Goal: Information Seeking & Learning: Stay updated

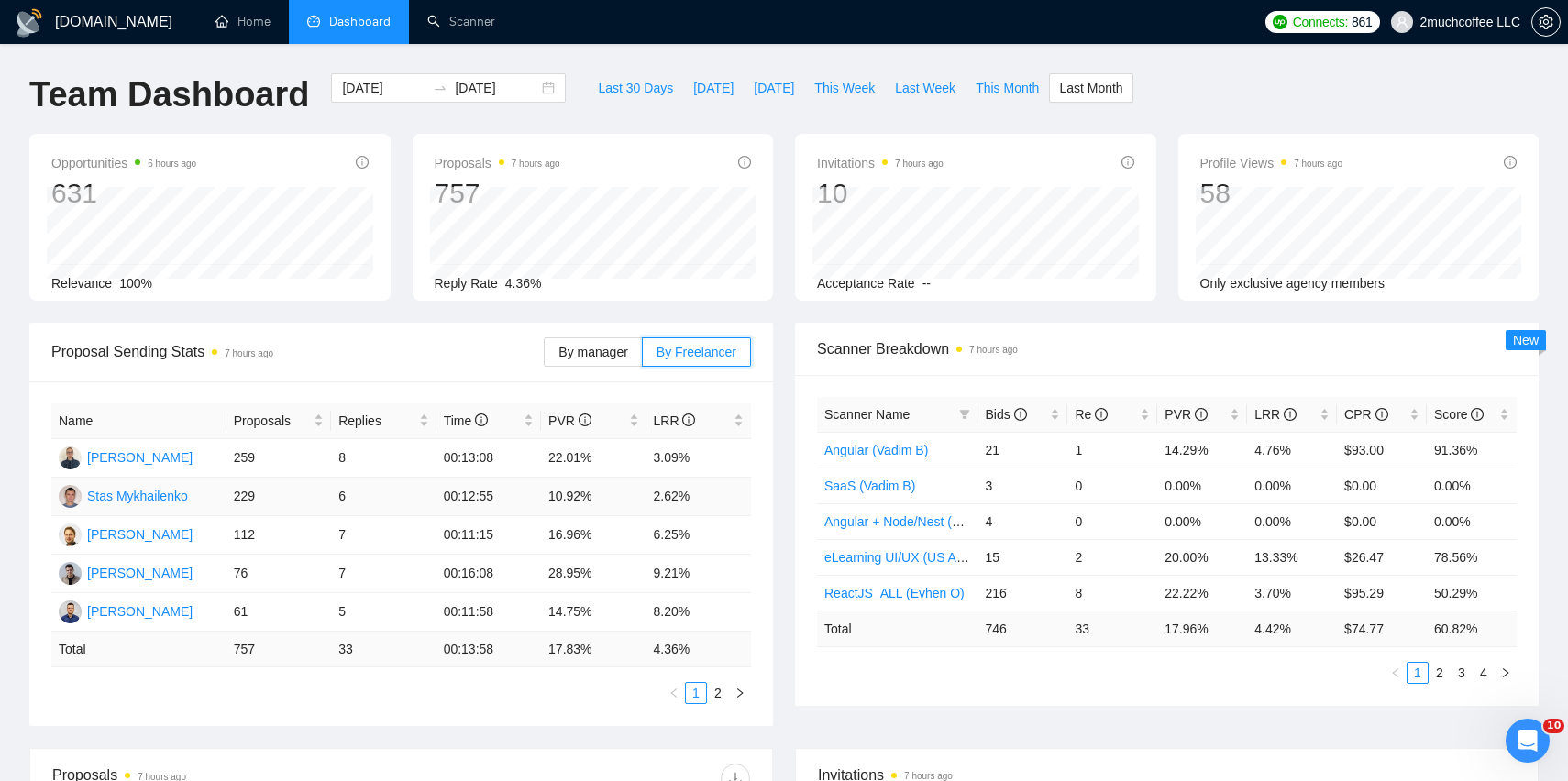
scroll to position [9, 0]
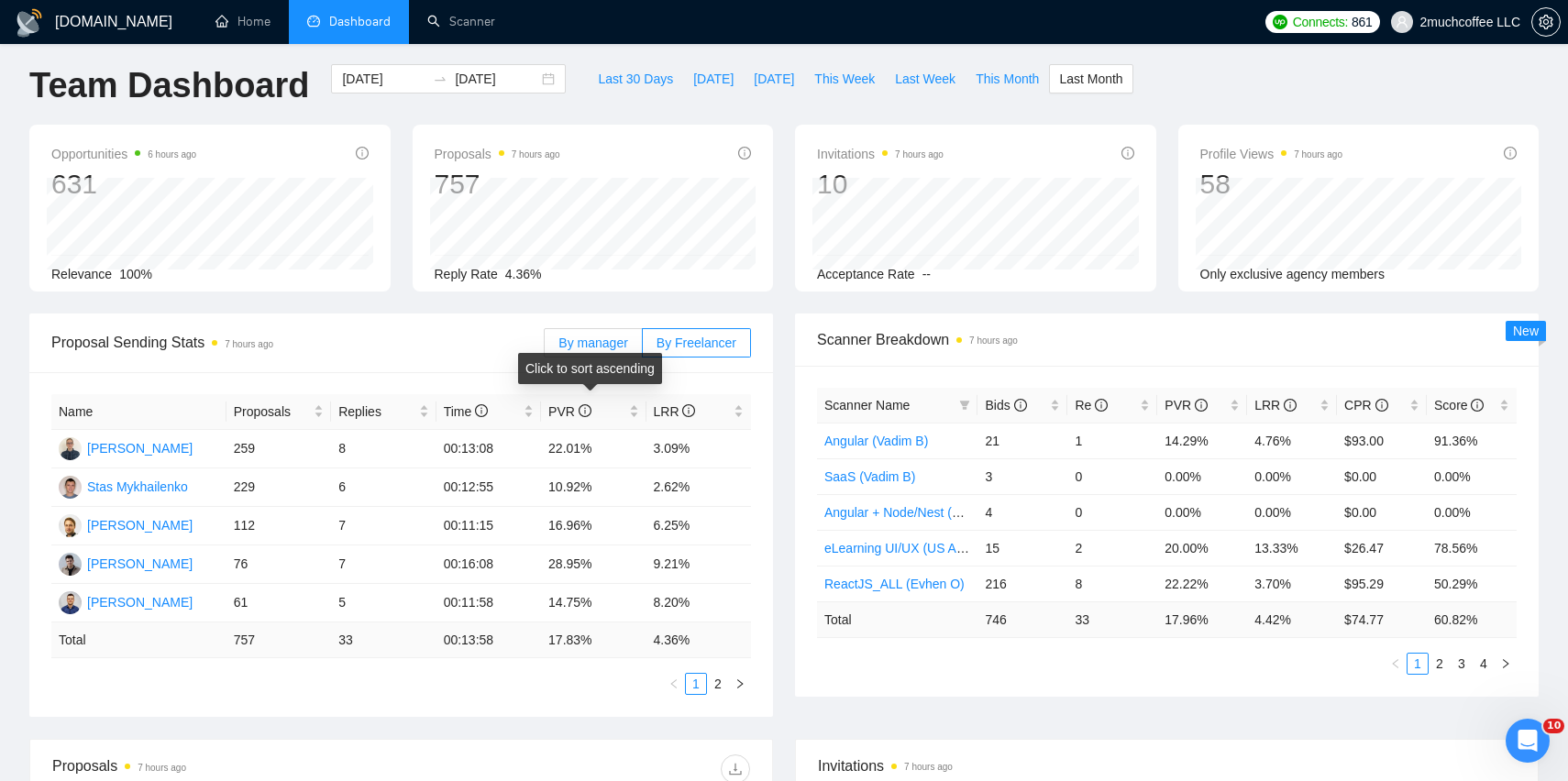
click at [585, 351] on label "By manager" at bounding box center [593, 343] width 99 height 30
click at [544, 347] on input "By manager" at bounding box center [544, 347] width 0 height 0
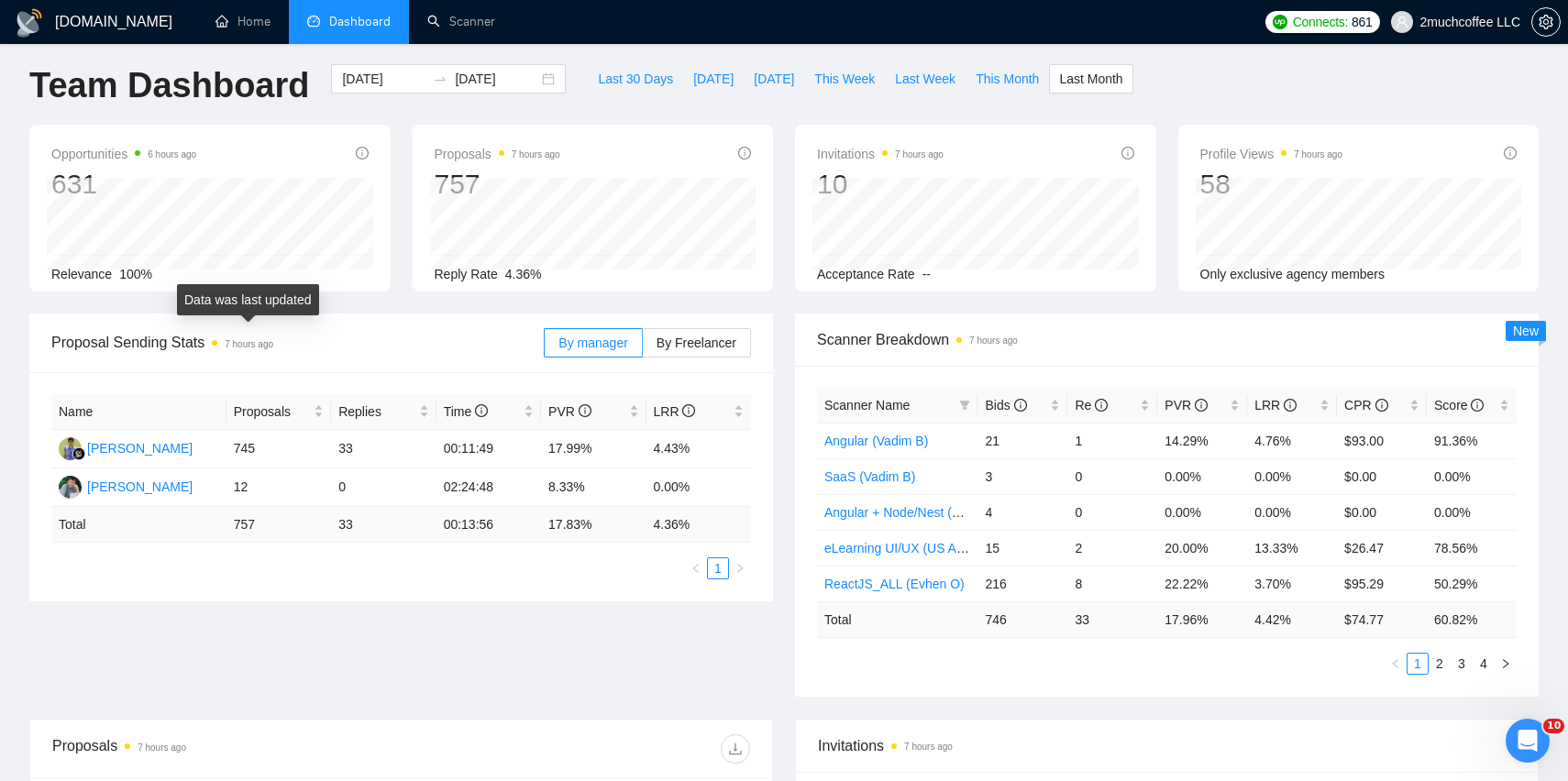
click at [137, 347] on span "Proposal Sending Stats 7 hours ago" at bounding box center [297, 342] width 492 height 23
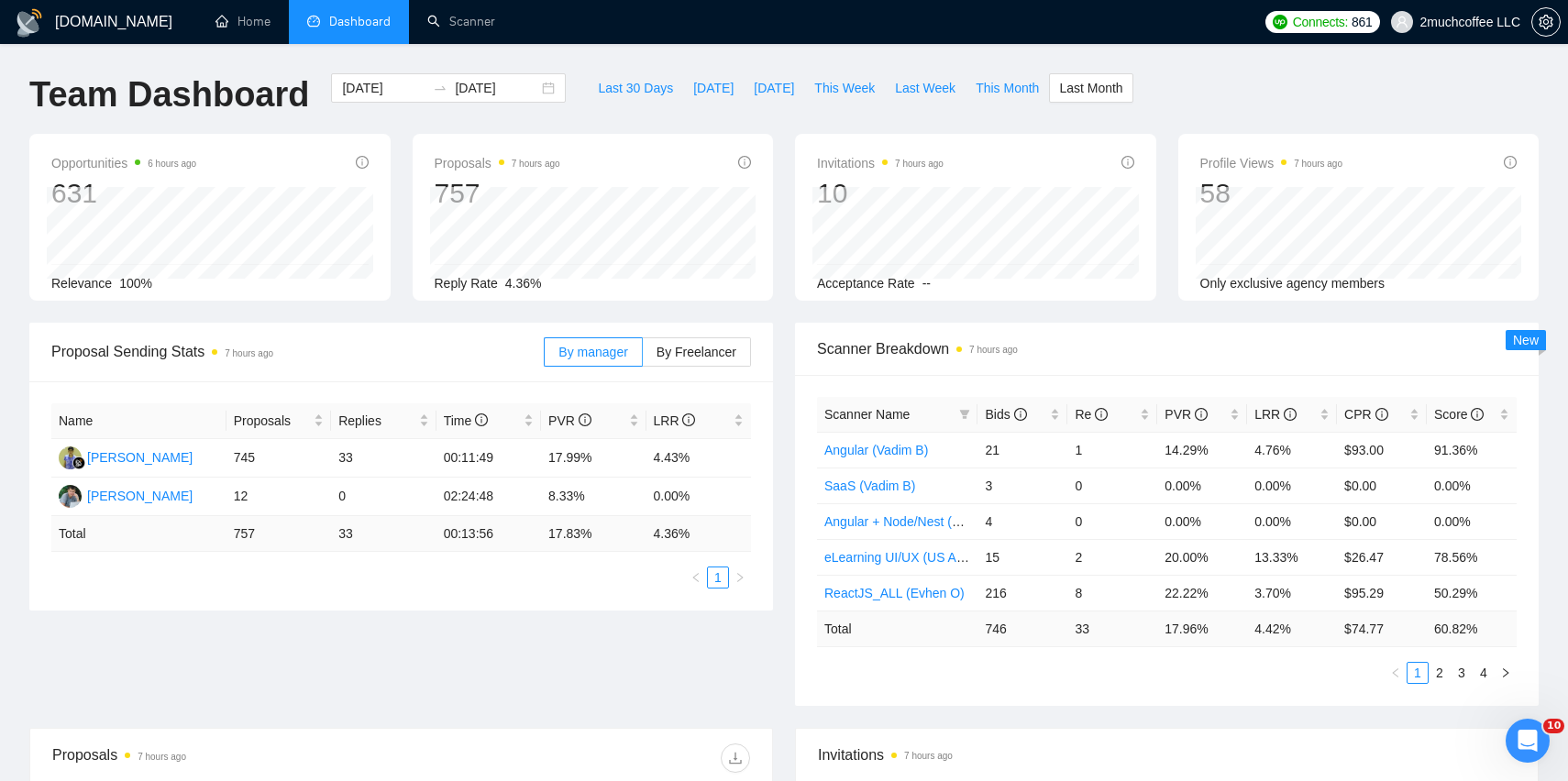
click at [184, 98] on h1 "Team Dashboard" at bounding box center [170, 95] width 280 height 43
click at [249, 30] on link "Home" at bounding box center [244, 22] width 55 height 16
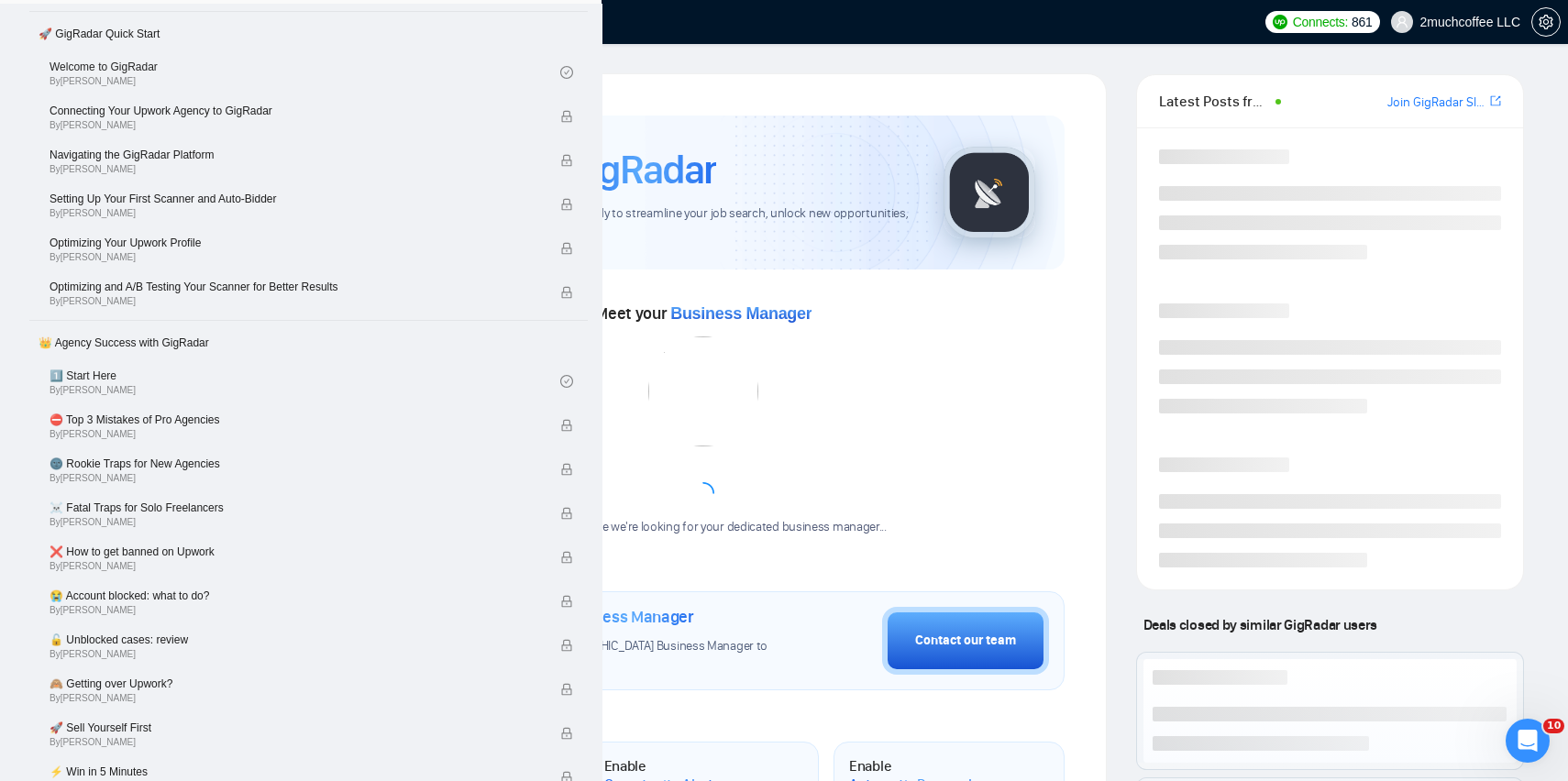
click at [391, 30] on link "Dashboard" at bounding box center [349, 22] width 84 height 16
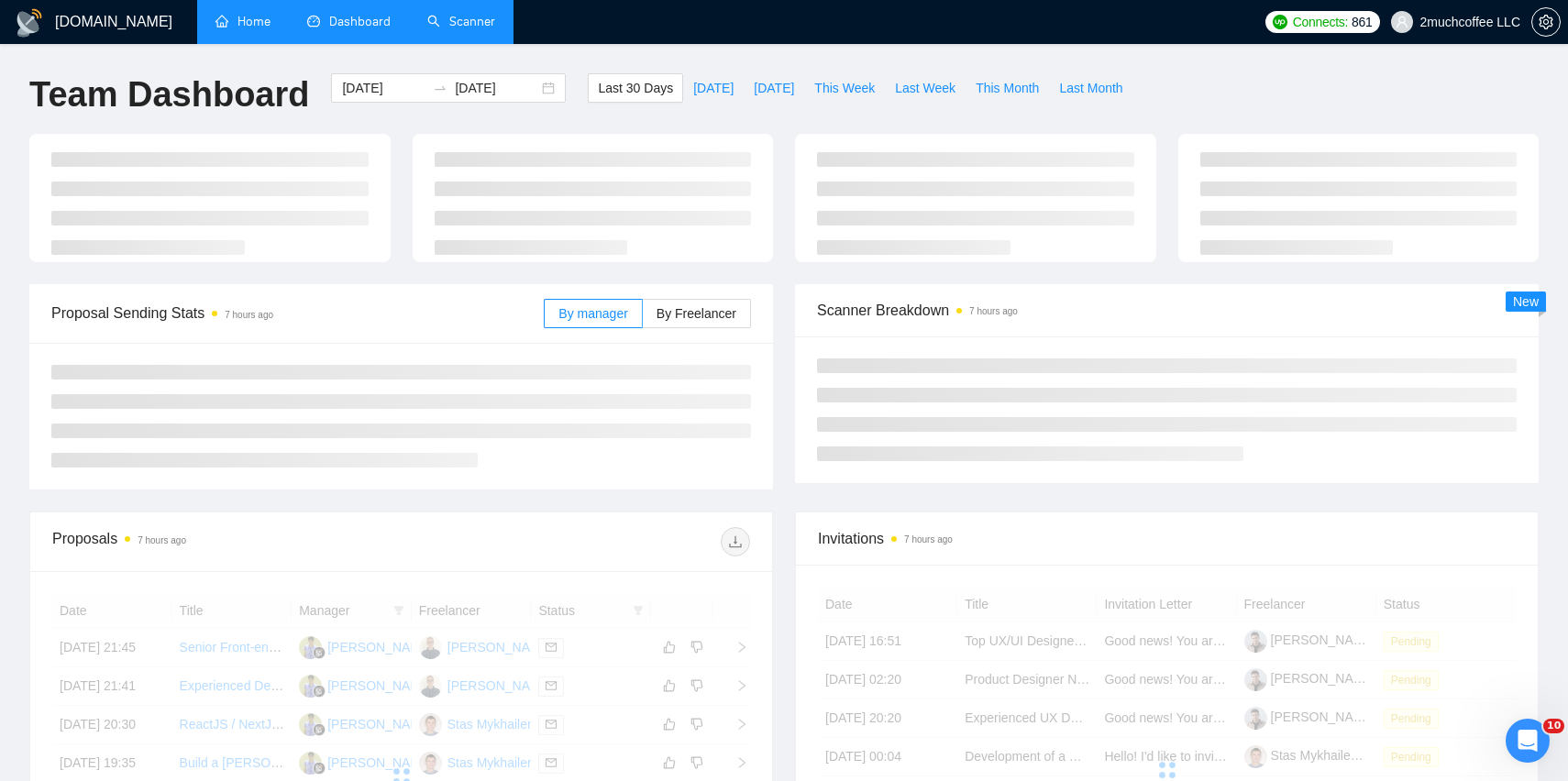
click at [464, 21] on link "Scanner" at bounding box center [461, 22] width 68 height 16
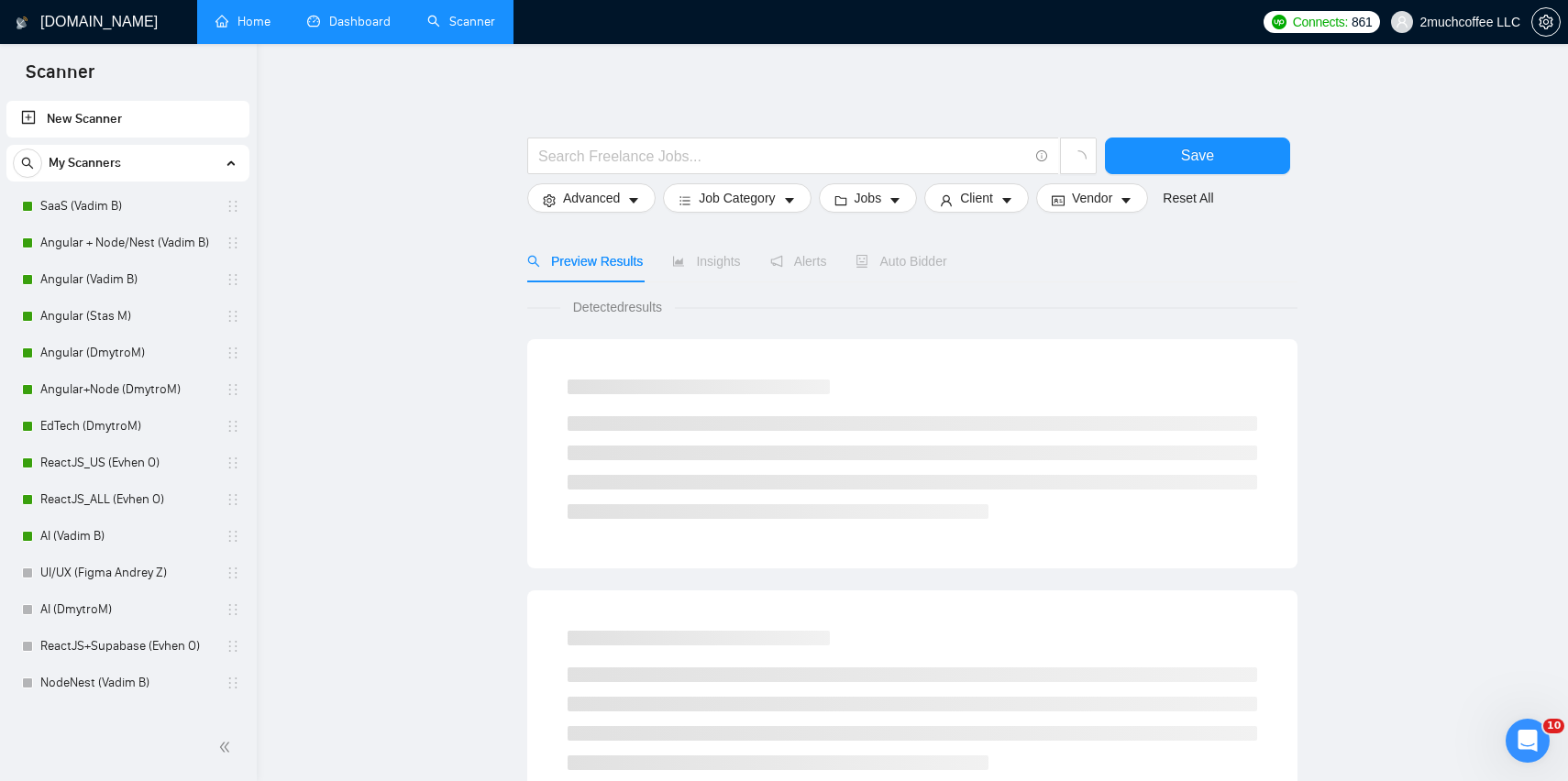
click at [332, 20] on link "Dashboard" at bounding box center [349, 22] width 84 height 16
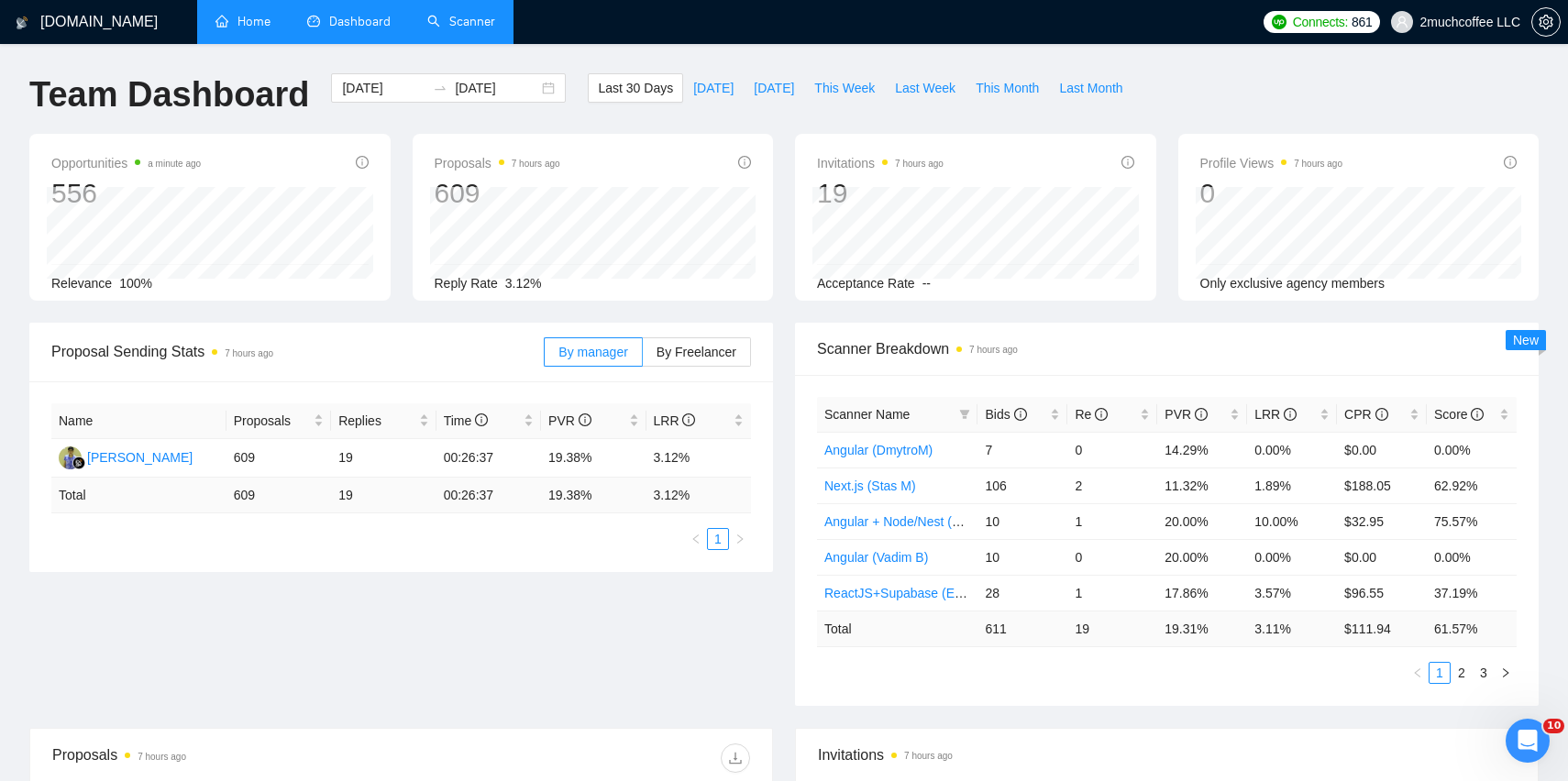
click at [679, 158] on div "Proposals 7 hours ago 609" at bounding box center [594, 181] width 318 height 59
click at [439, 22] on link "Scanner" at bounding box center [461, 22] width 68 height 16
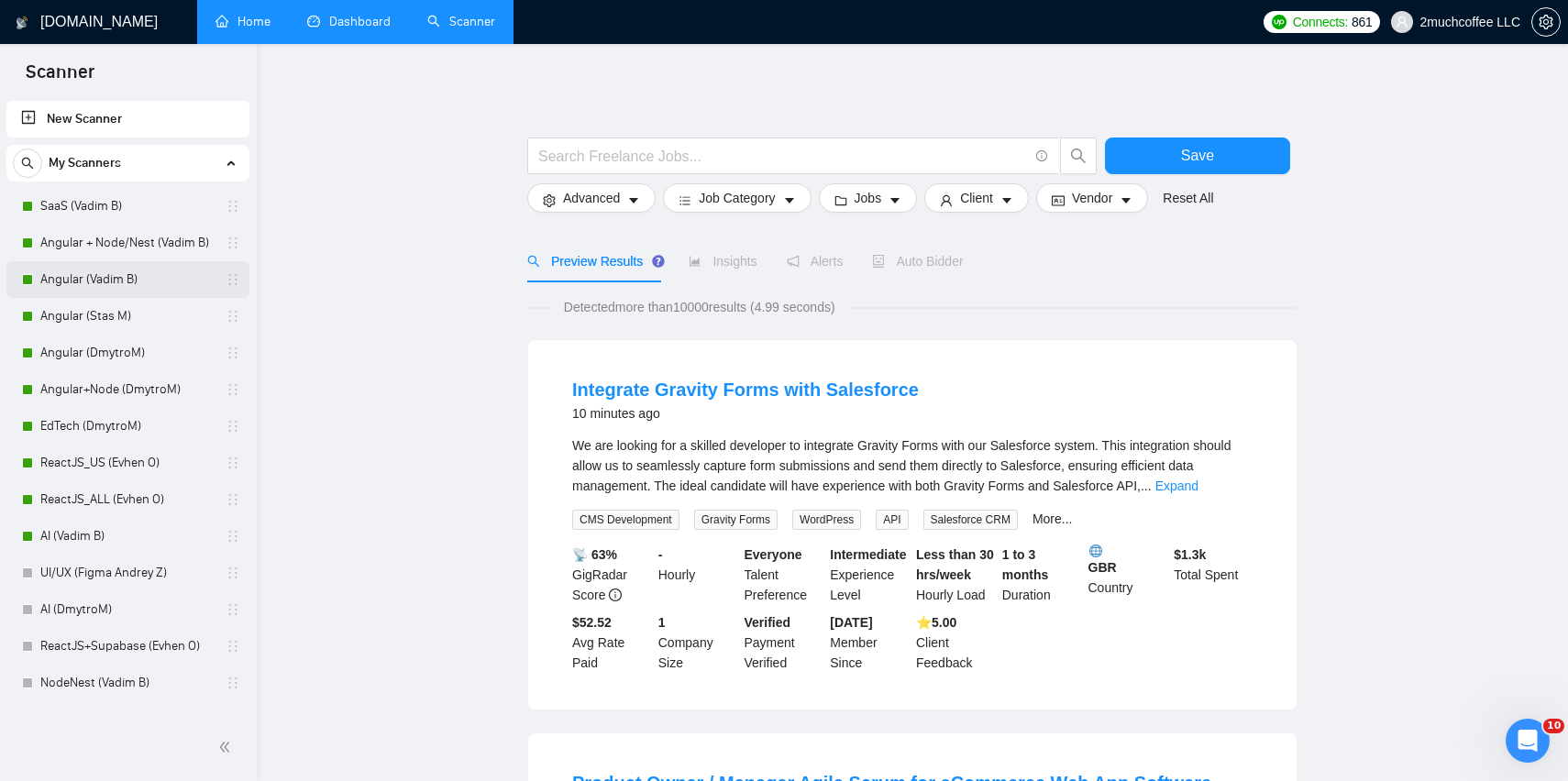
click at [158, 263] on link "Angular (Vadim B)" at bounding box center [127, 279] width 175 height 36
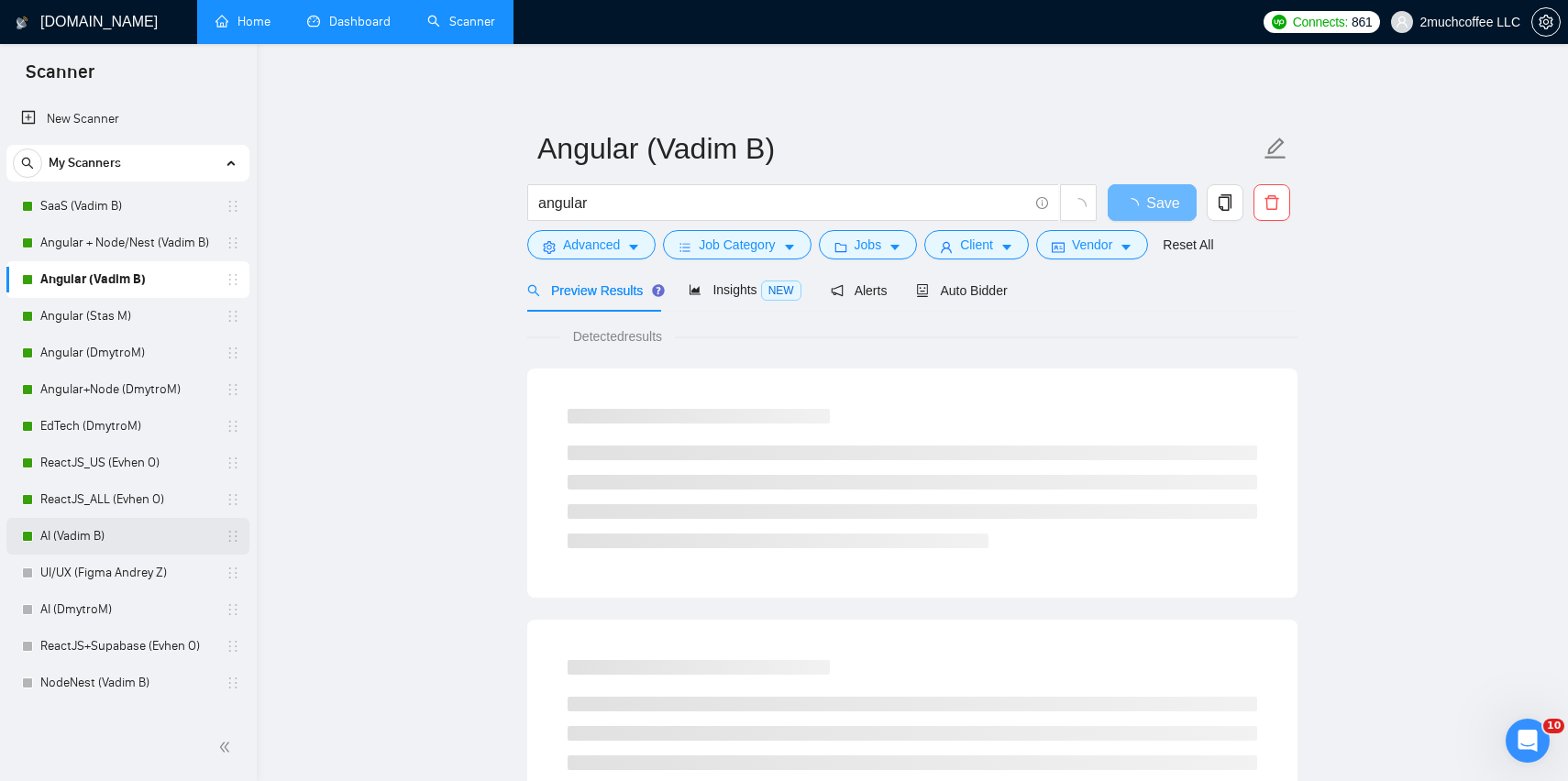
click at [118, 540] on link "AI (Vadim B)" at bounding box center [127, 535] width 175 height 36
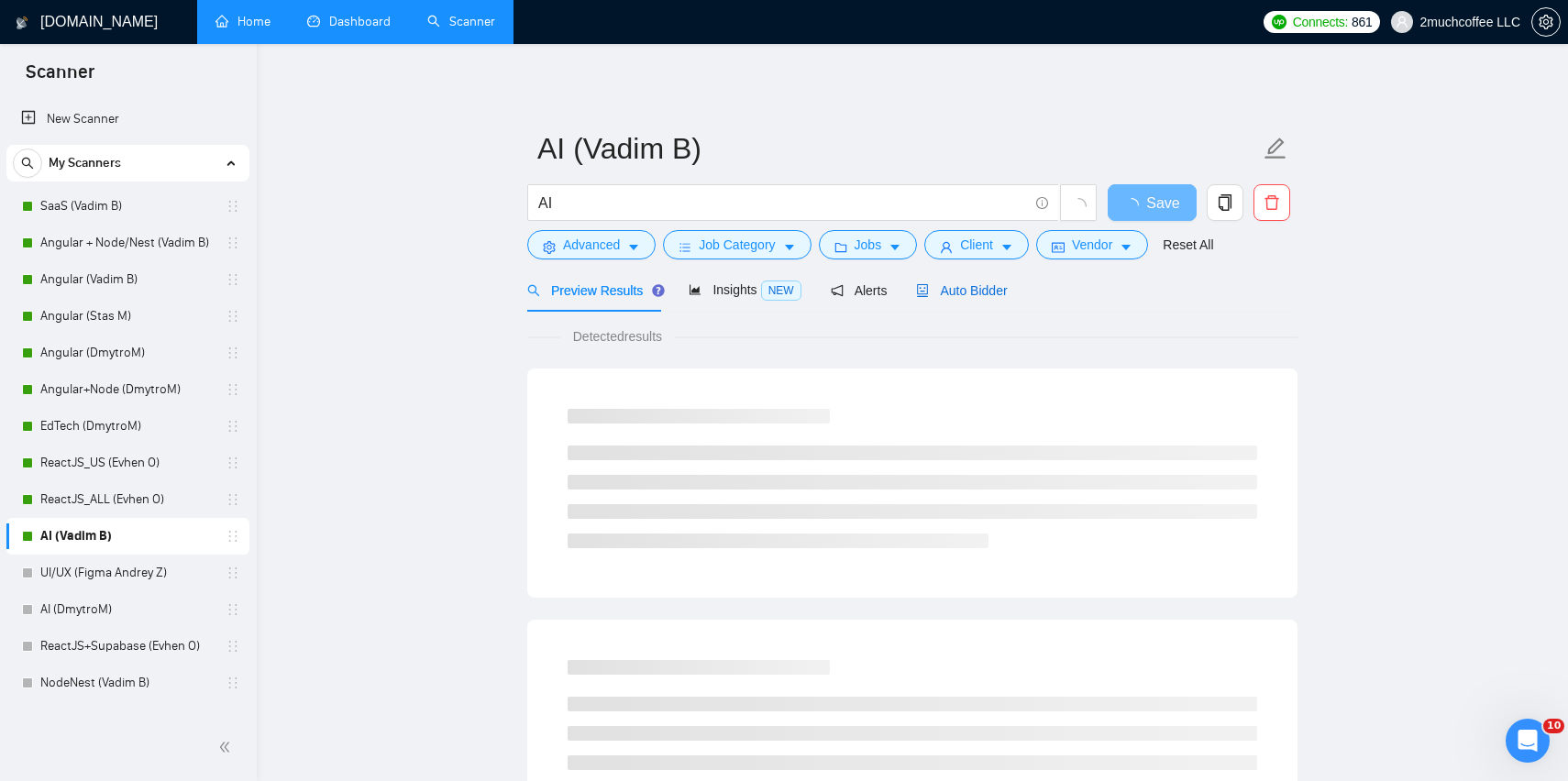
click at [960, 297] on span "Auto Bidder" at bounding box center [962, 290] width 91 height 15
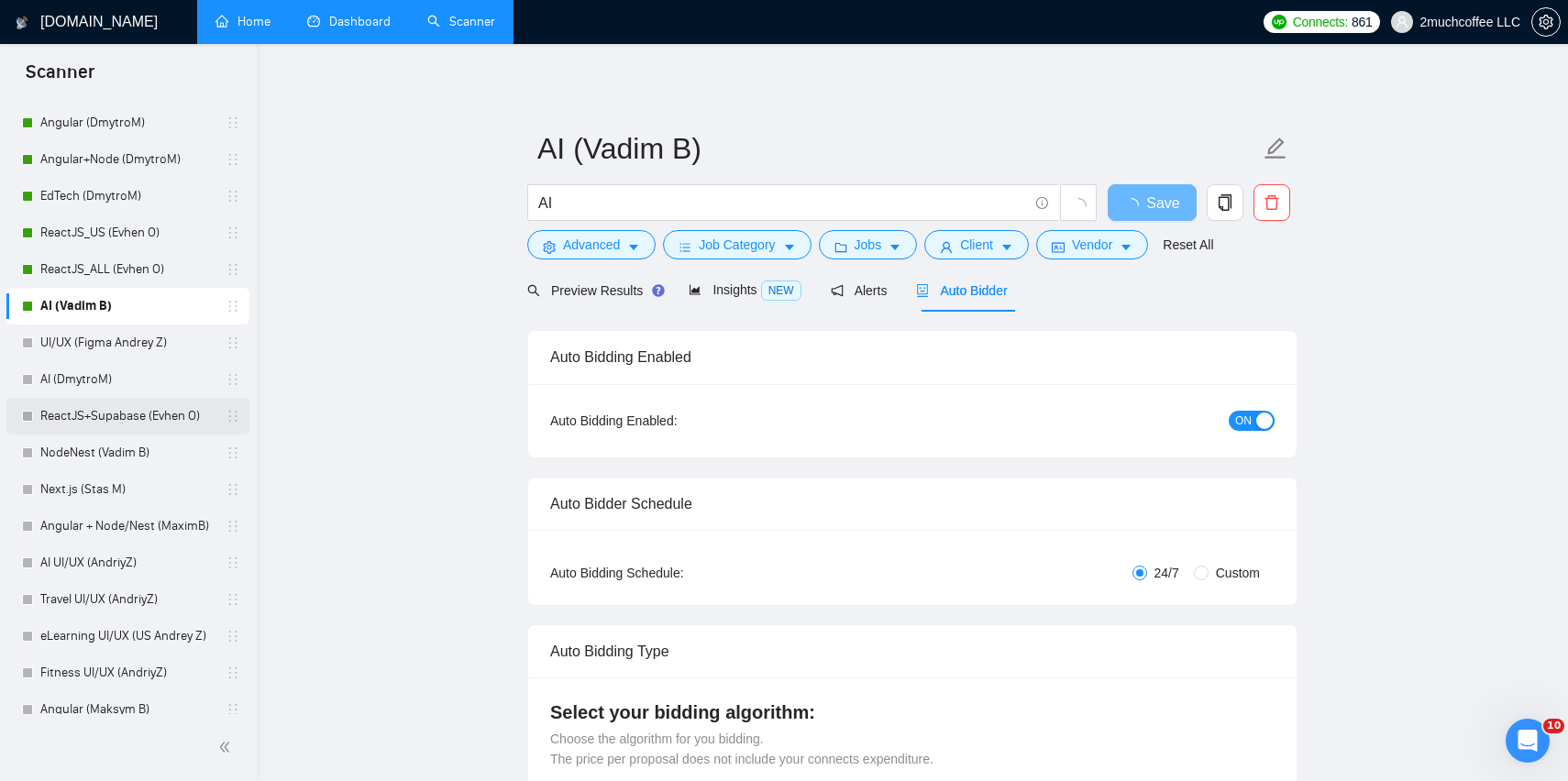
scroll to position [237, 0]
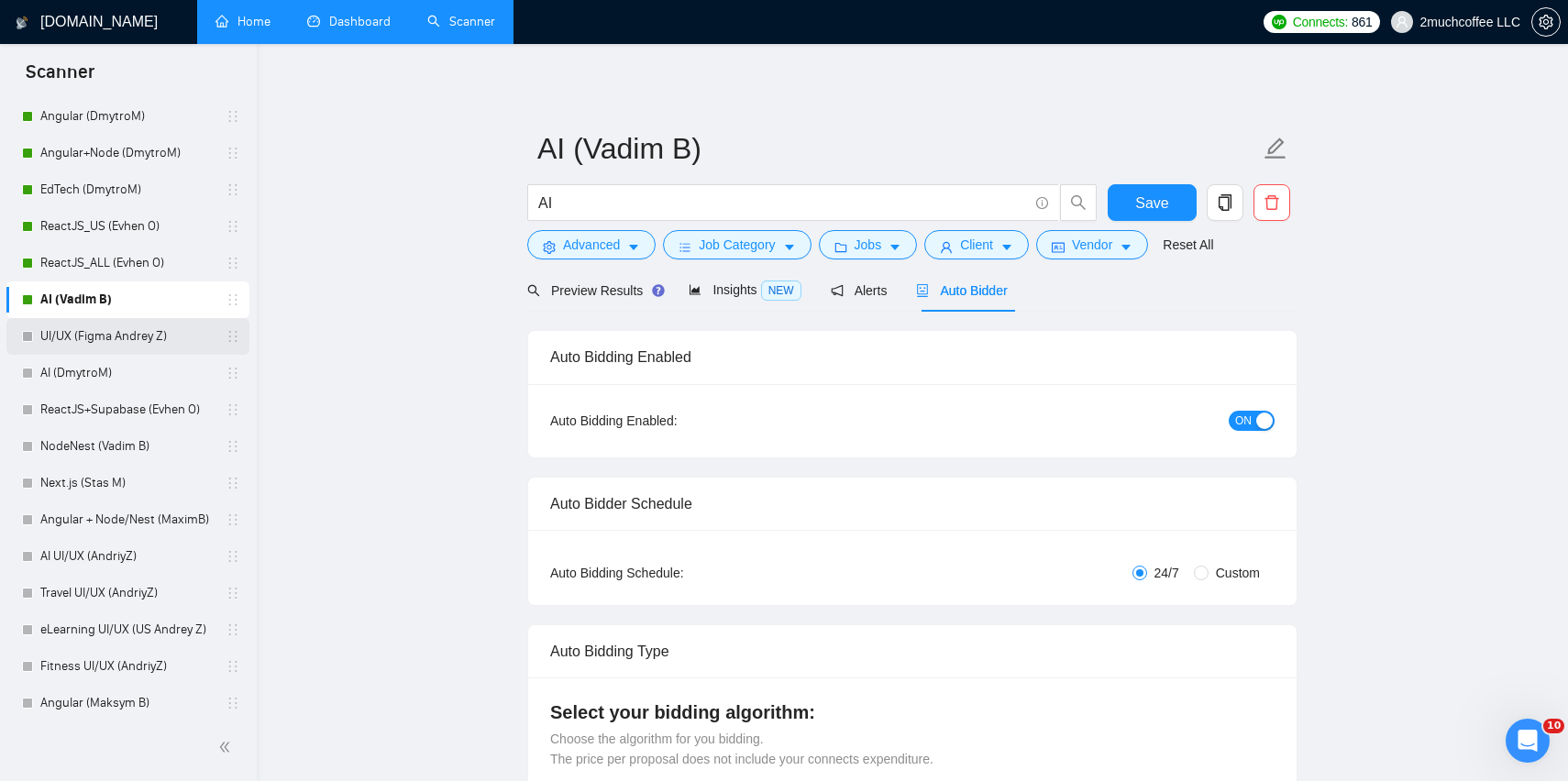
click at [99, 336] on link "UI/UX (Figma Andrey Z)" at bounding box center [127, 336] width 175 height 36
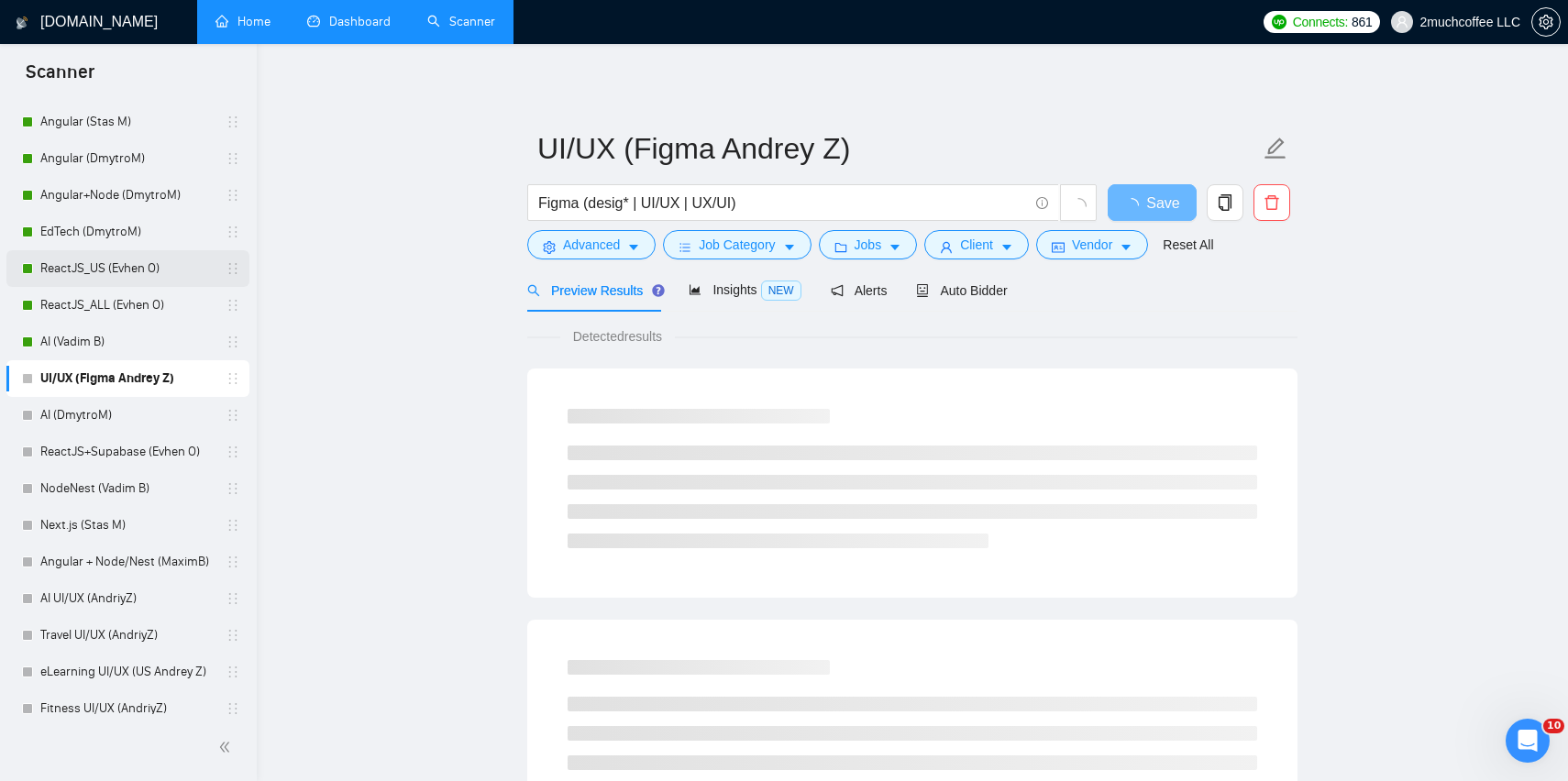
scroll to position [167, 0]
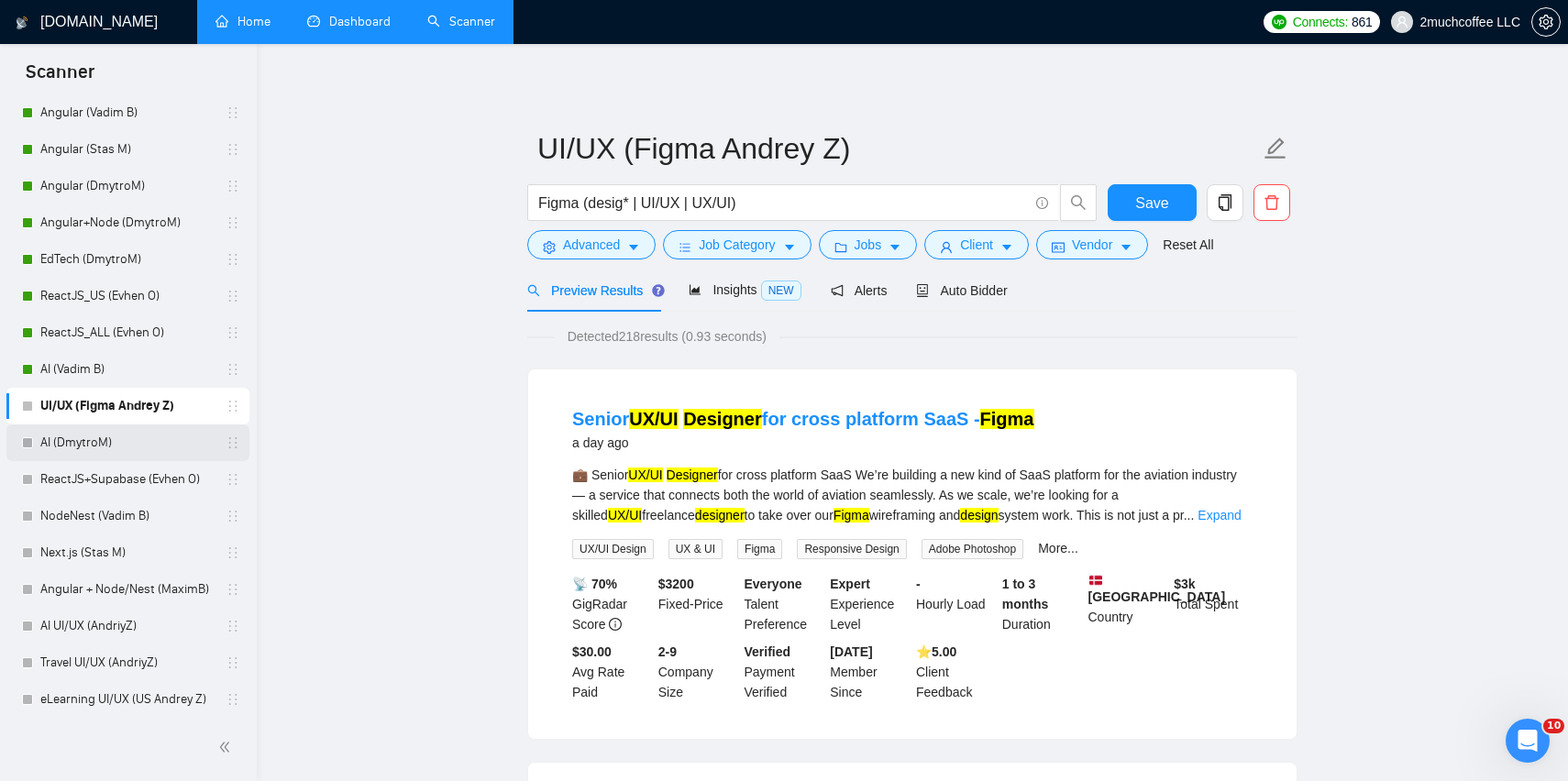
click at [126, 449] on link "AI (DmytroM)" at bounding box center [127, 443] width 175 height 36
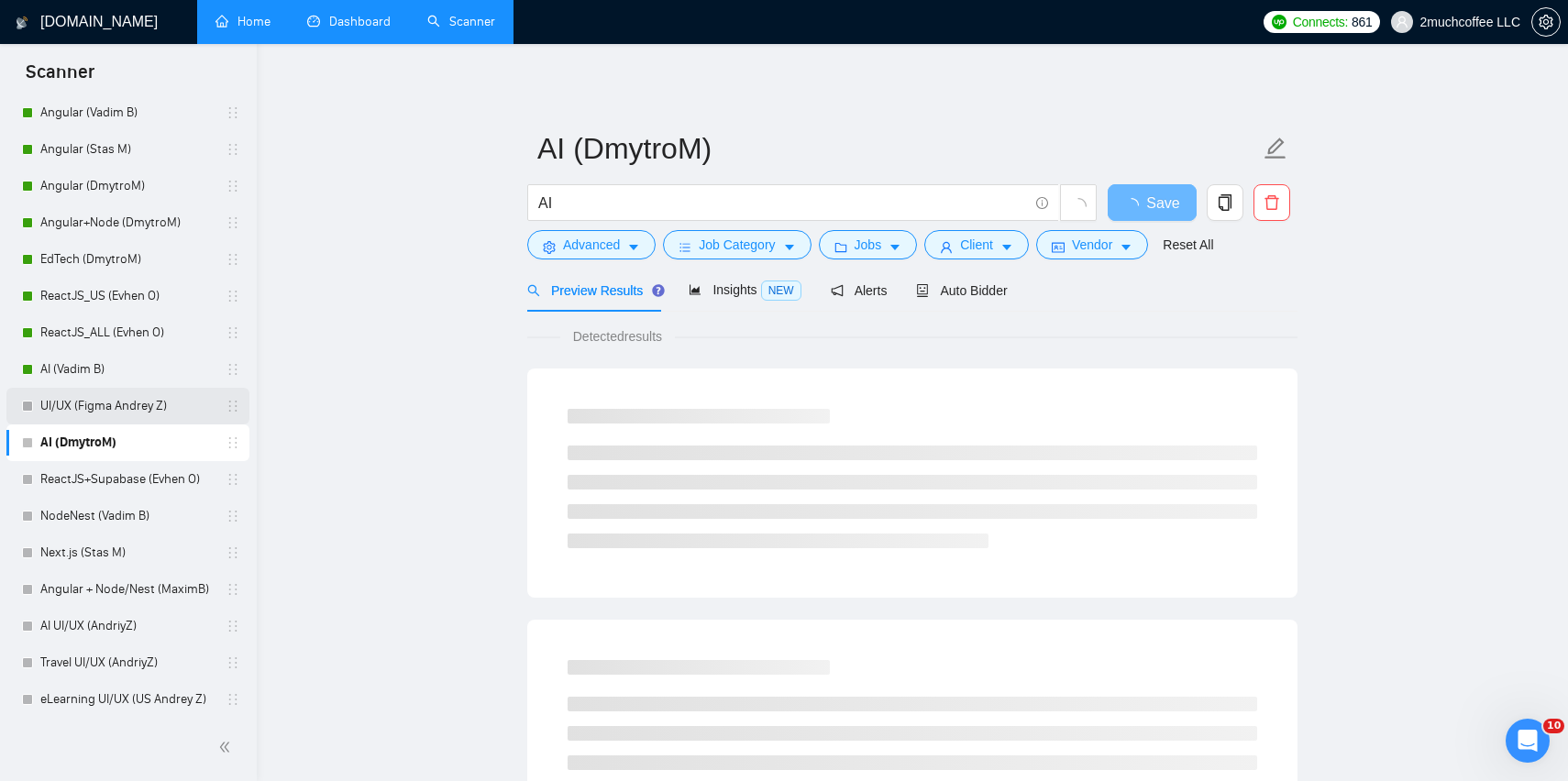
click at [140, 411] on link "UI/UX (Figma Andrey Z)" at bounding box center [127, 405] width 175 height 36
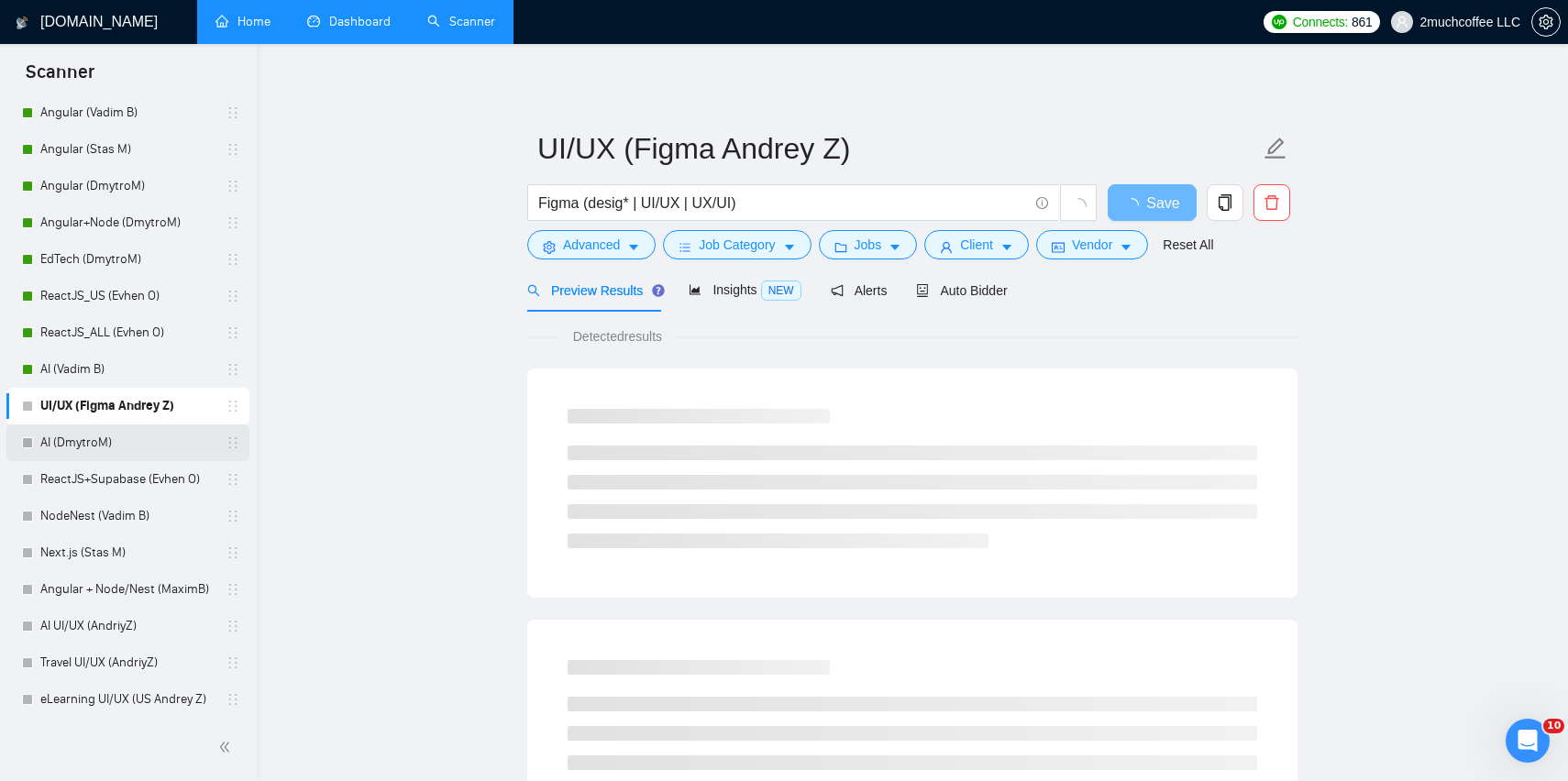
click at [139, 445] on link "AI (DmytroM)" at bounding box center [127, 443] width 175 height 36
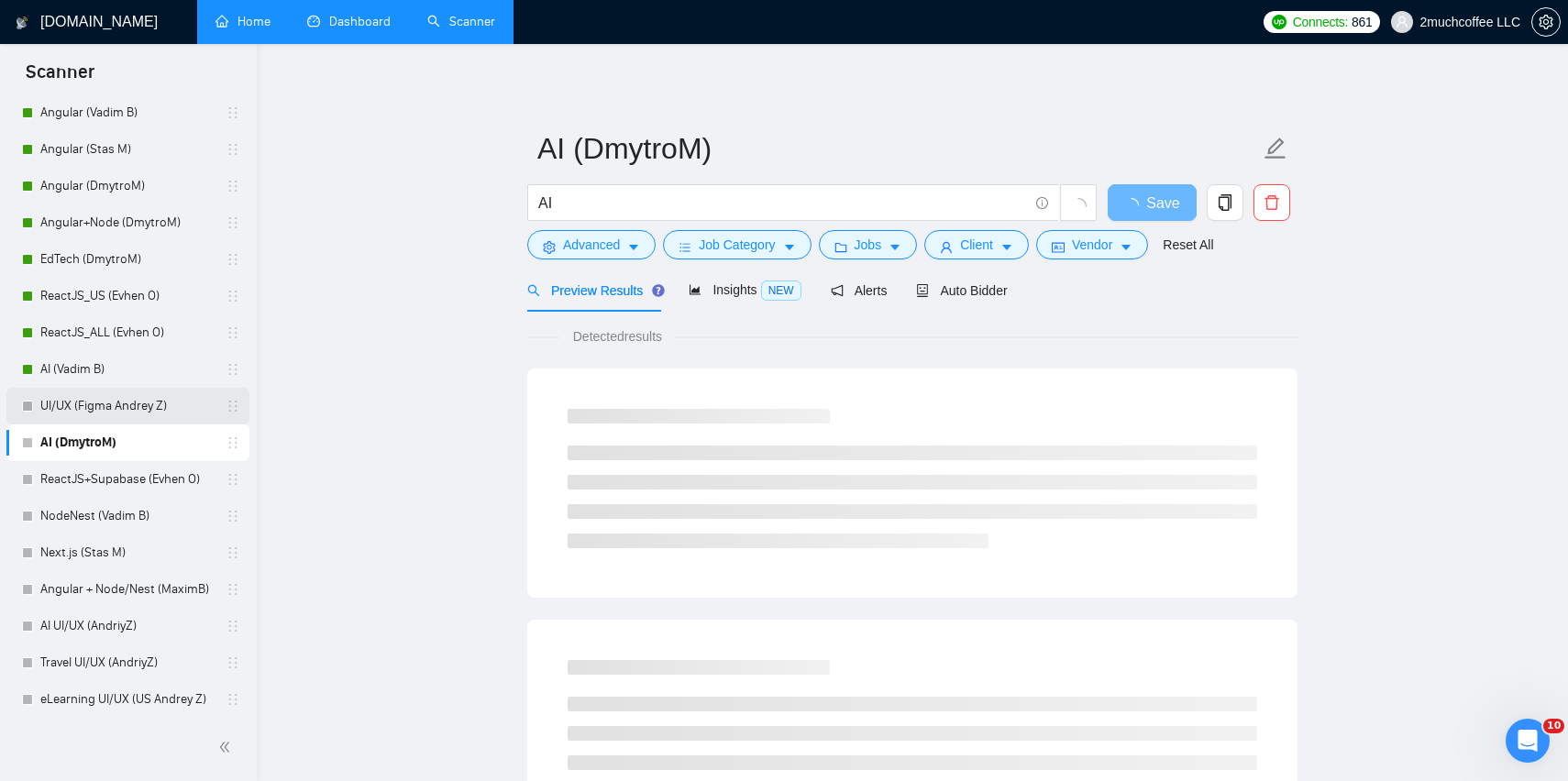
click at [160, 399] on link "UI/UX (Figma Andrey Z)" at bounding box center [127, 405] width 175 height 36
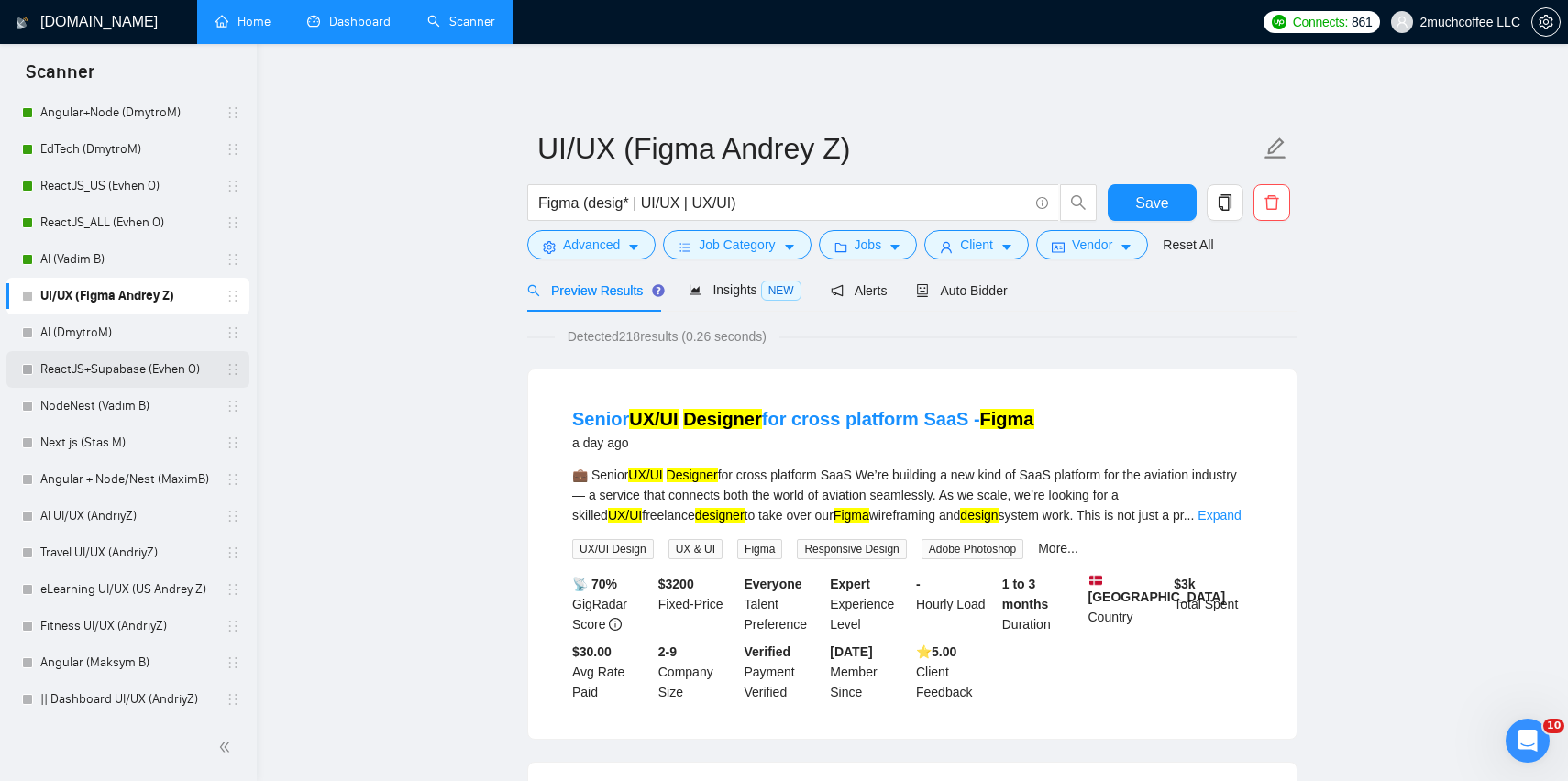
scroll to position [281, 0]
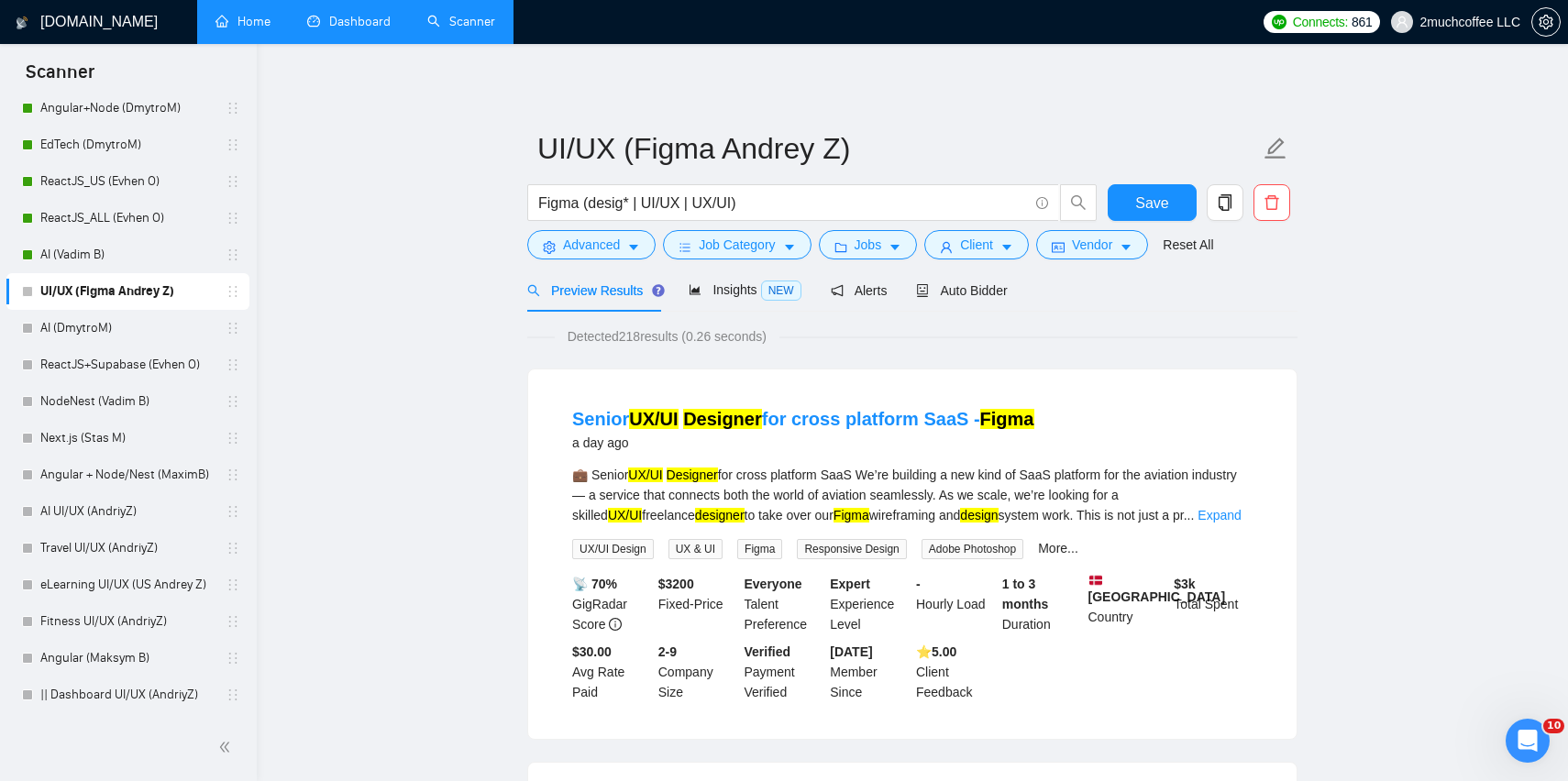
click at [258, 30] on link "Home" at bounding box center [244, 22] width 55 height 16
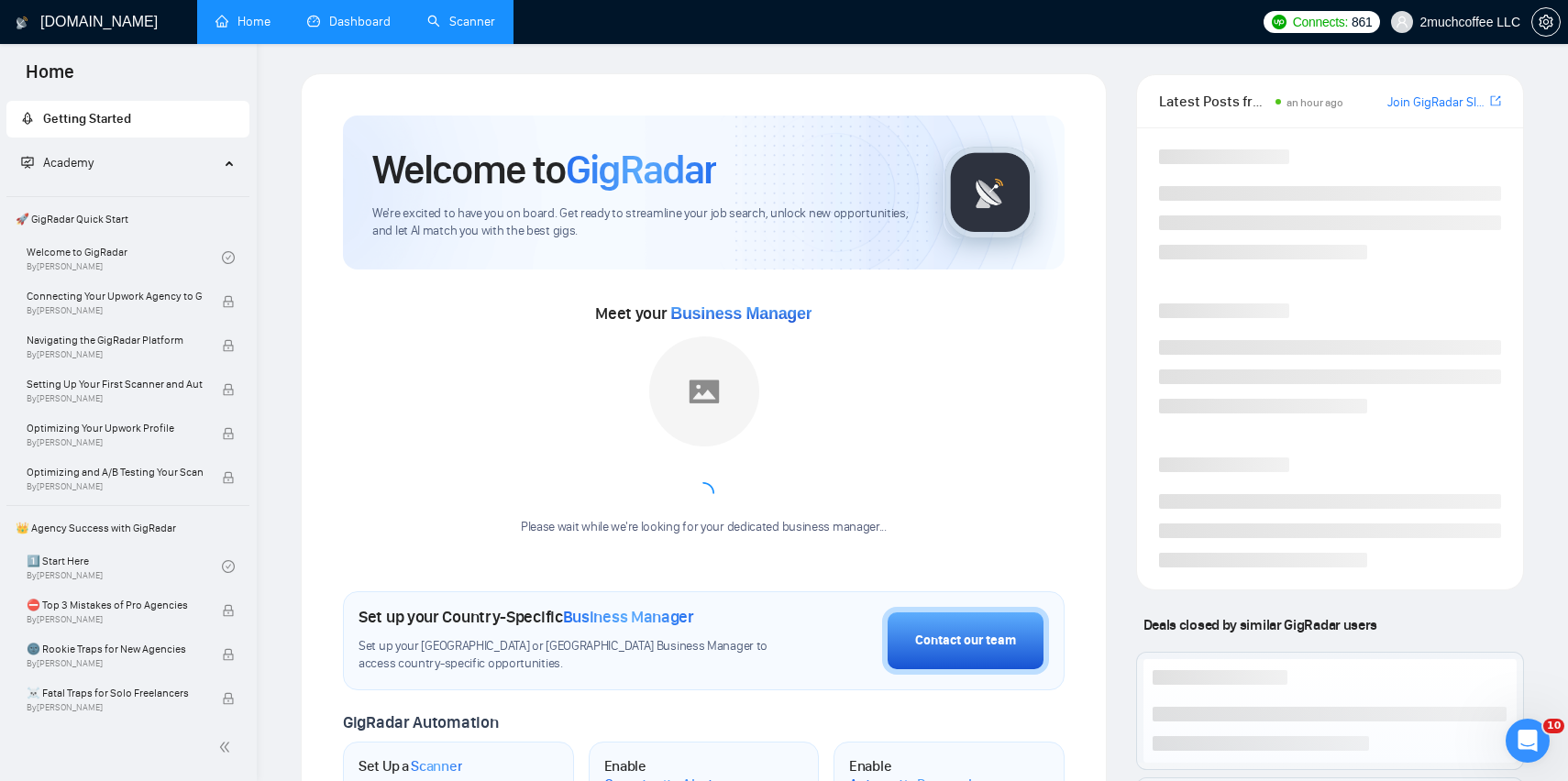
click at [338, 26] on link "Dashboard" at bounding box center [349, 22] width 84 height 16
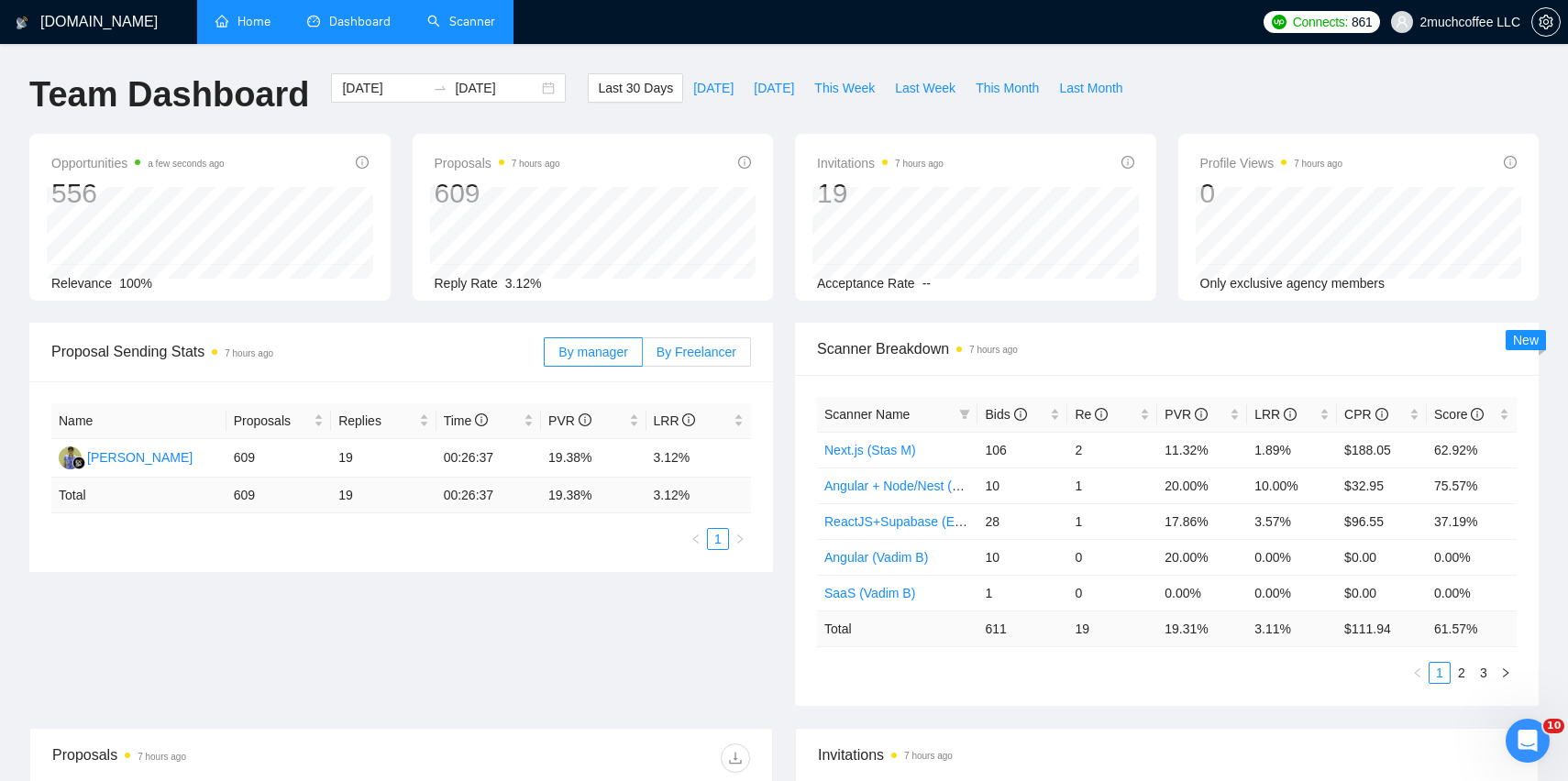
click at [658, 349] on span "By Freelancer" at bounding box center [696, 352] width 80 height 15
click at [643, 357] on input "By Freelancer" at bounding box center [643, 357] width 0 height 0
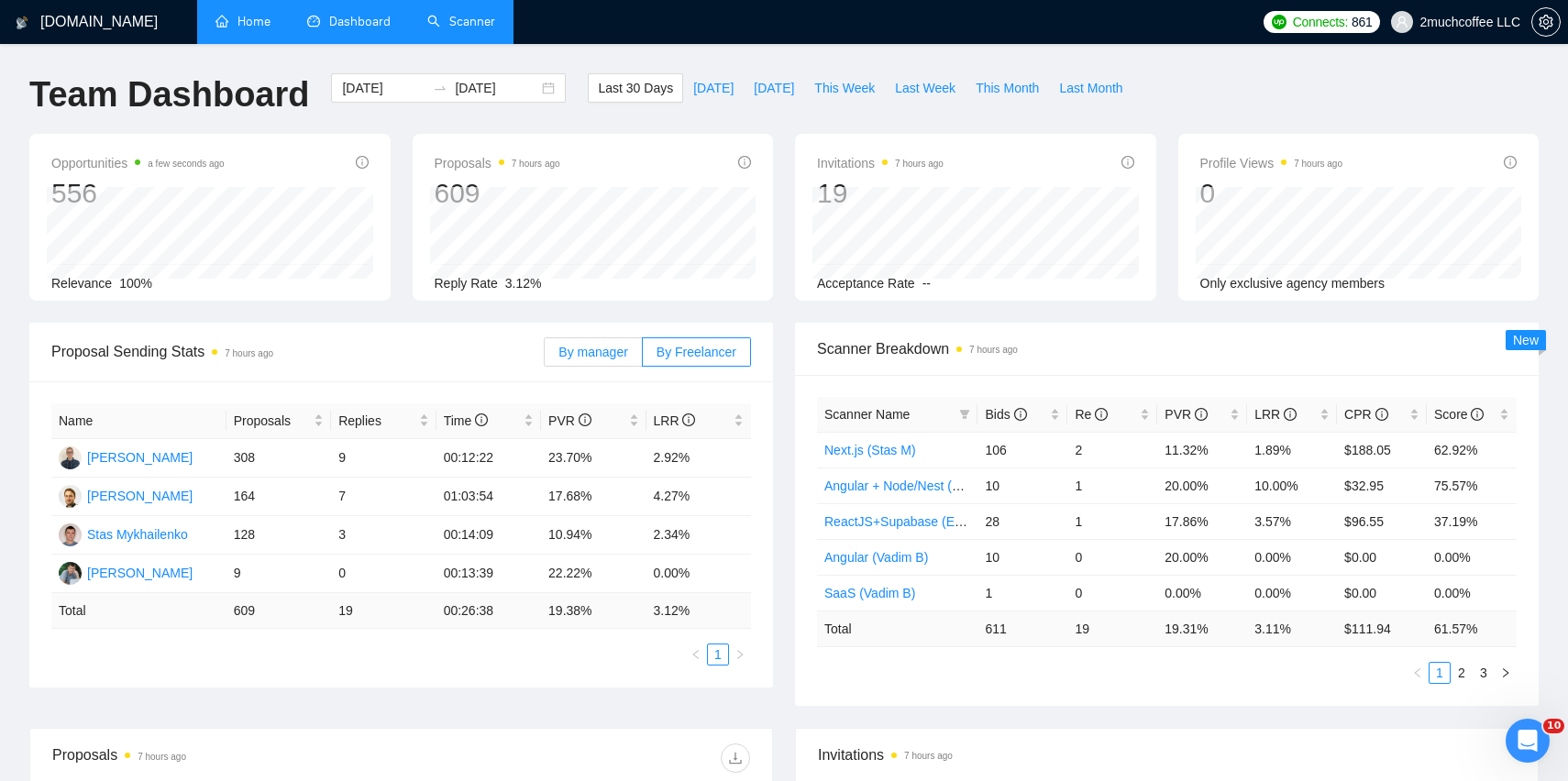
click at [610, 348] on span "By manager" at bounding box center [593, 352] width 69 height 15
click at [544, 357] on input "By manager" at bounding box center [544, 357] width 0 height 0
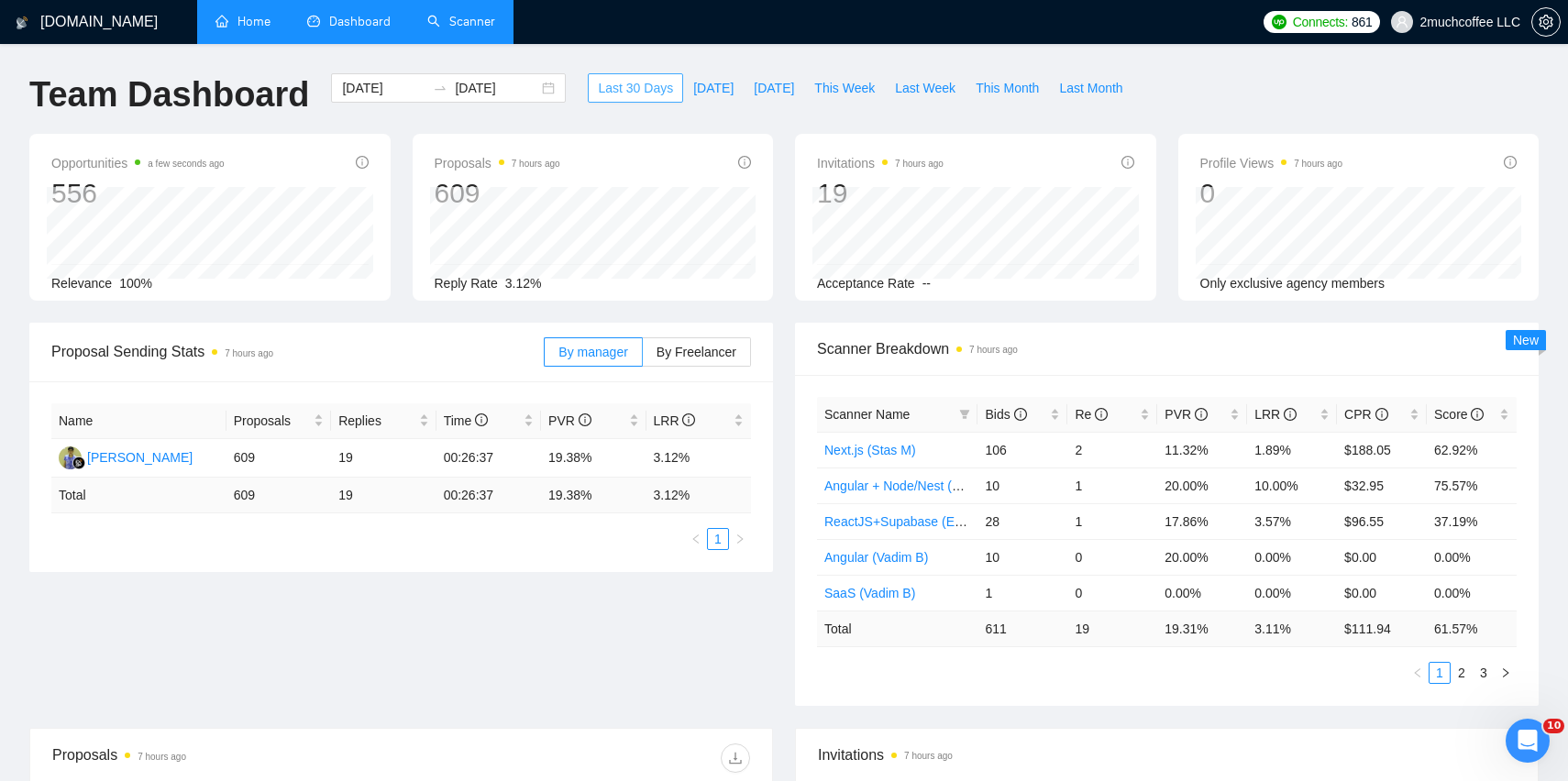
click at [634, 84] on span "Last 30 Days" at bounding box center [635, 88] width 75 height 20
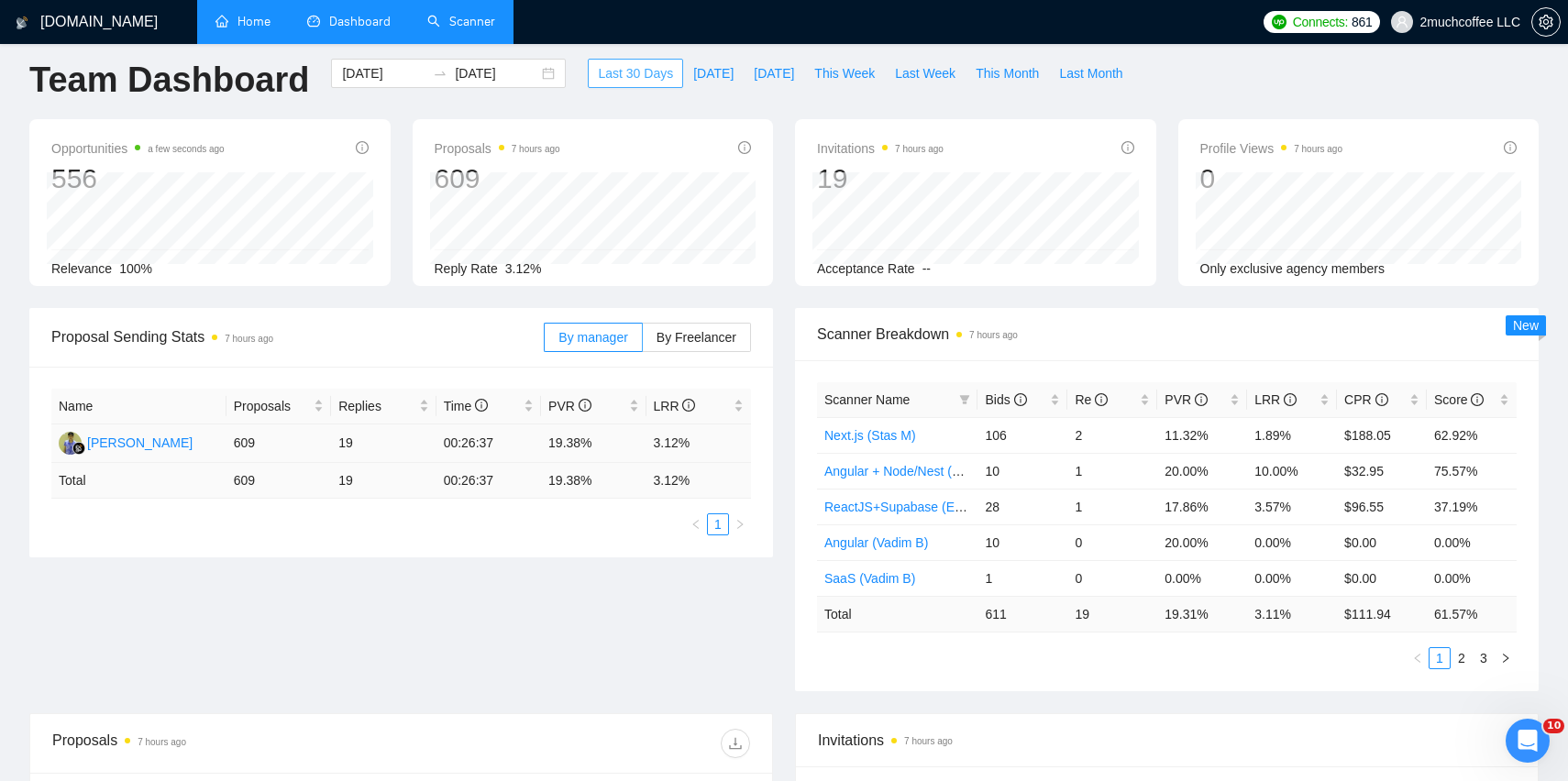
scroll to position [20, 0]
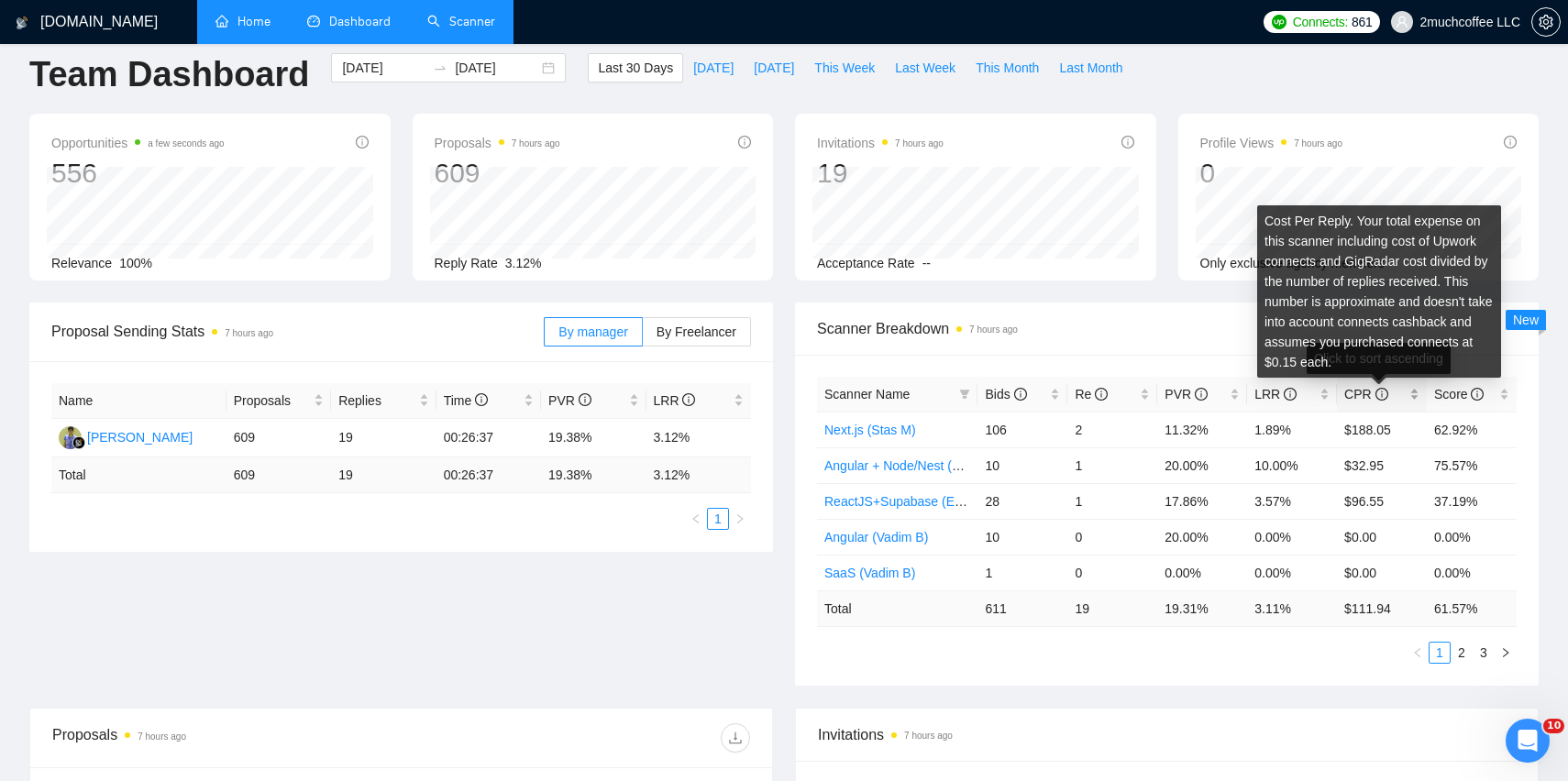
click at [1381, 393] on icon "info-circle" at bounding box center [1382, 393] width 2 height 7
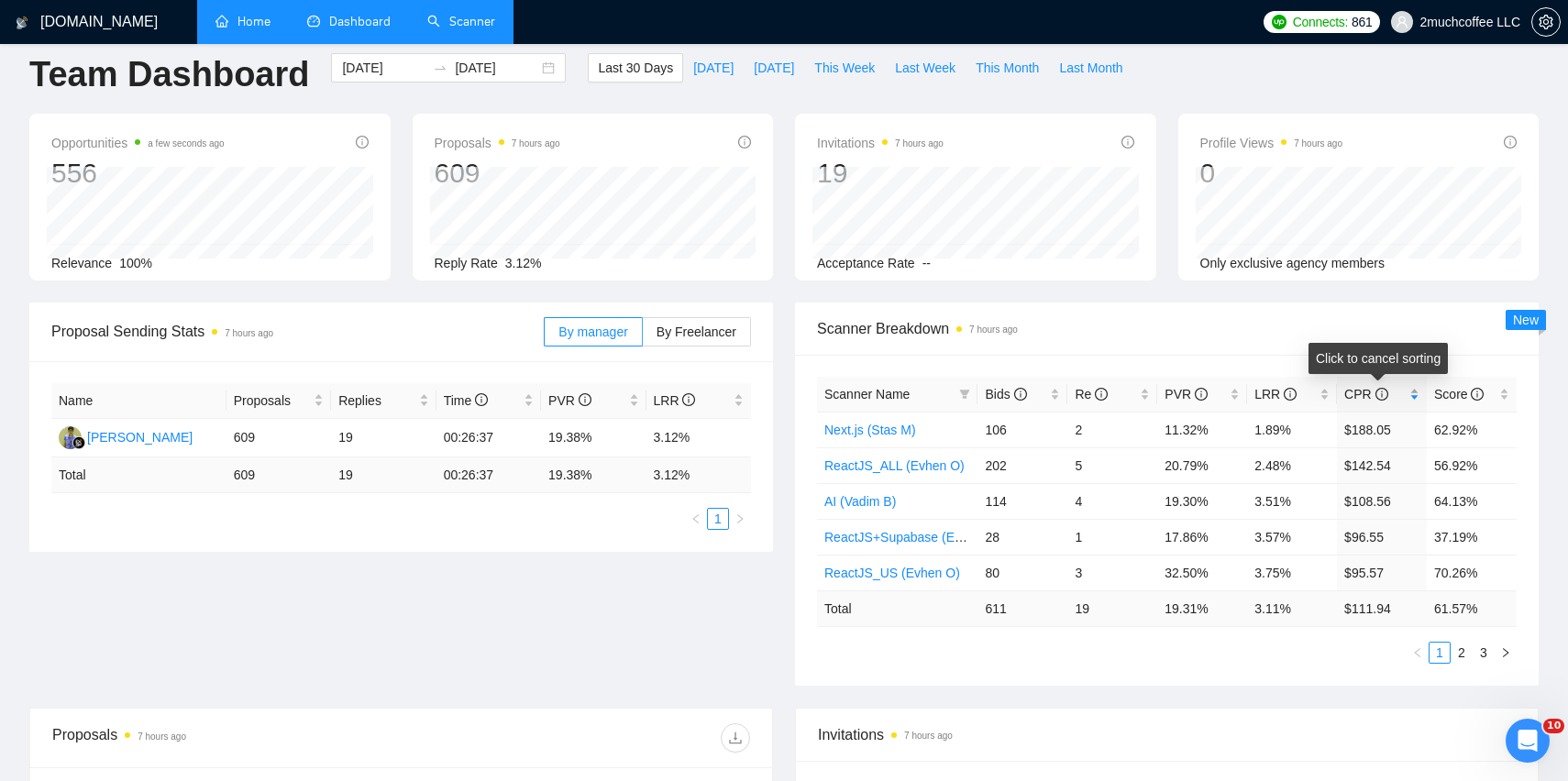
click at [1403, 404] on div "CPR" at bounding box center [1382, 394] width 75 height 20
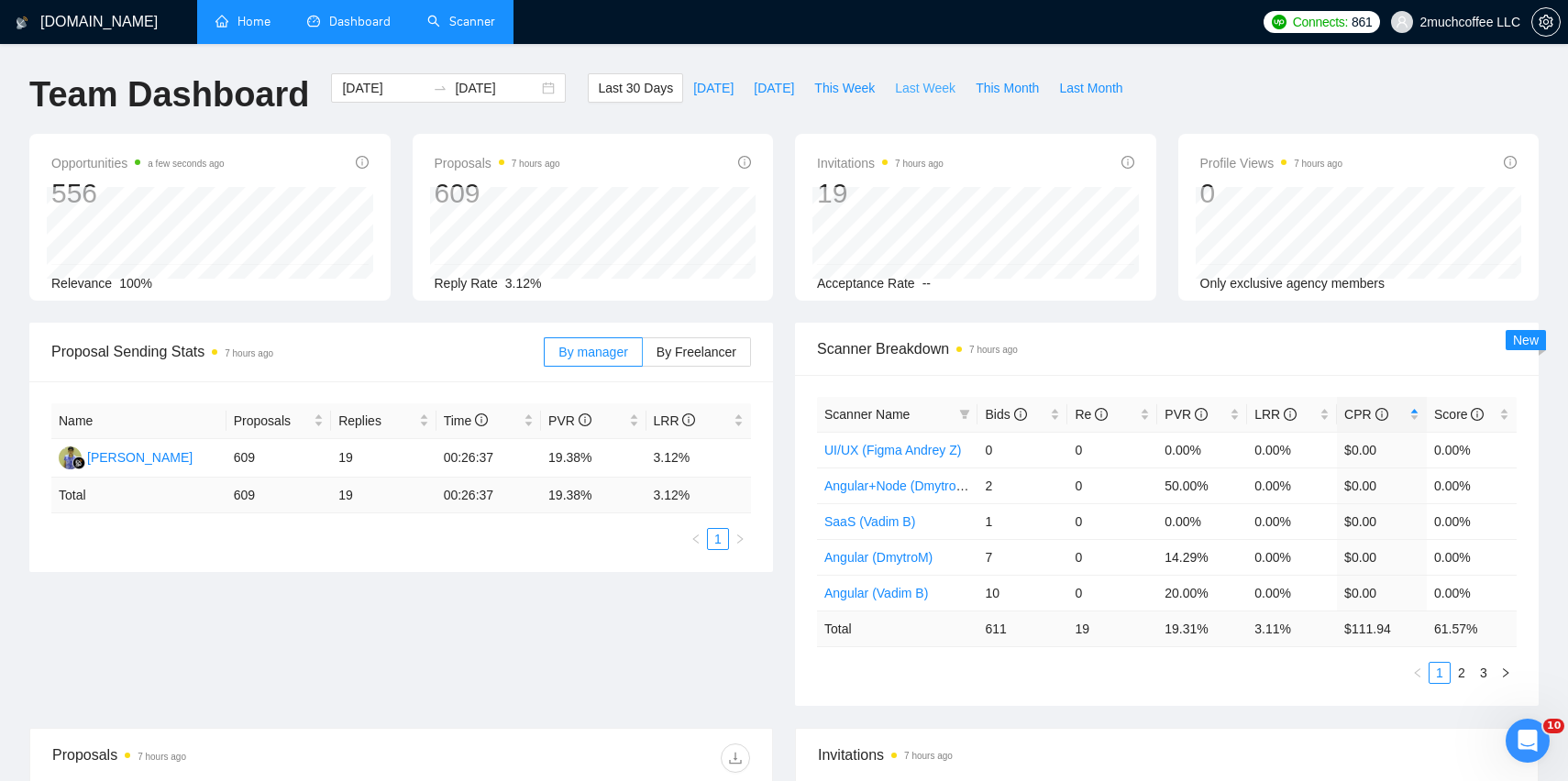
click at [943, 91] on span "Last Week" at bounding box center [925, 88] width 60 height 20
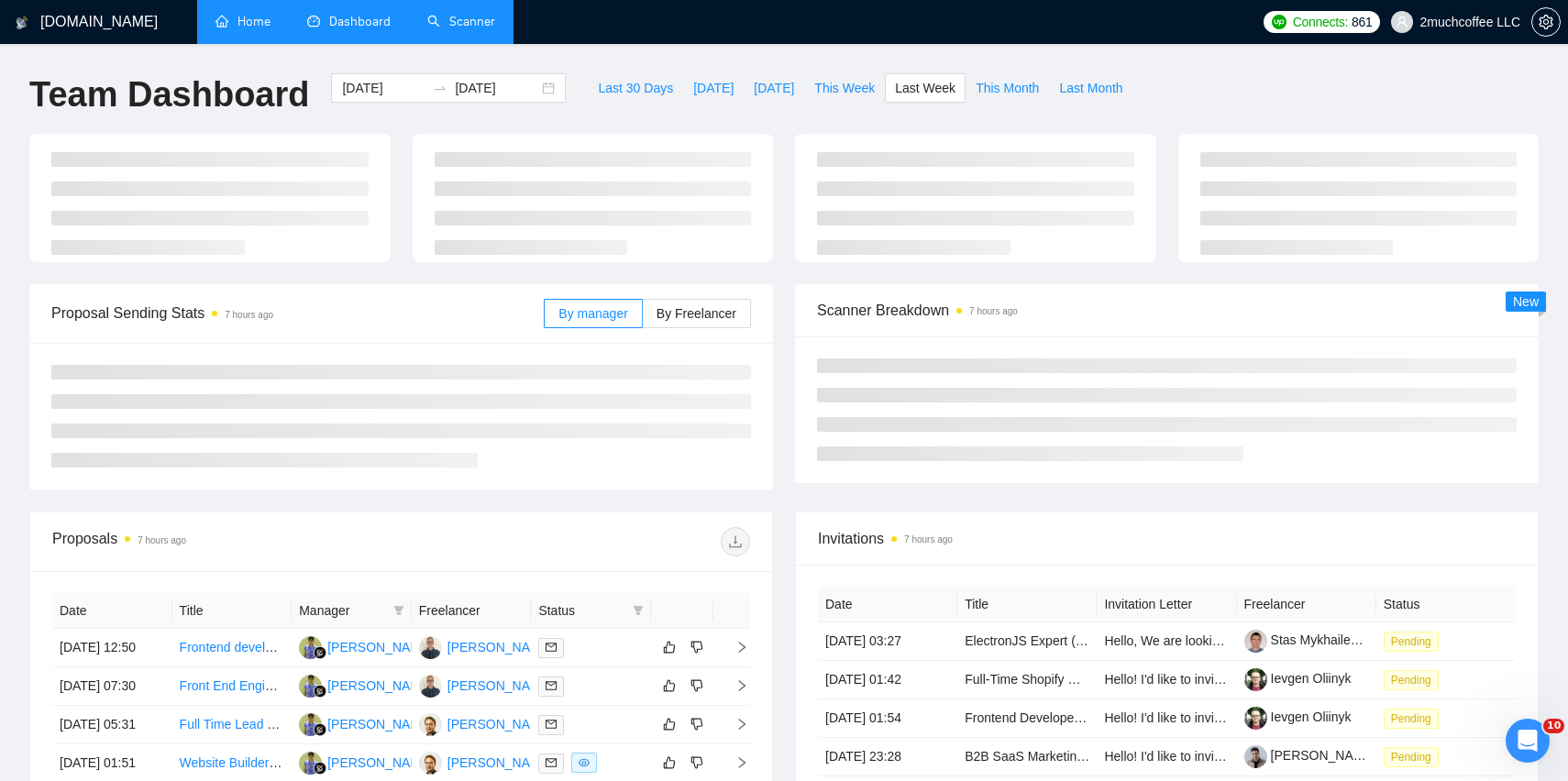
type input "[DATE]"
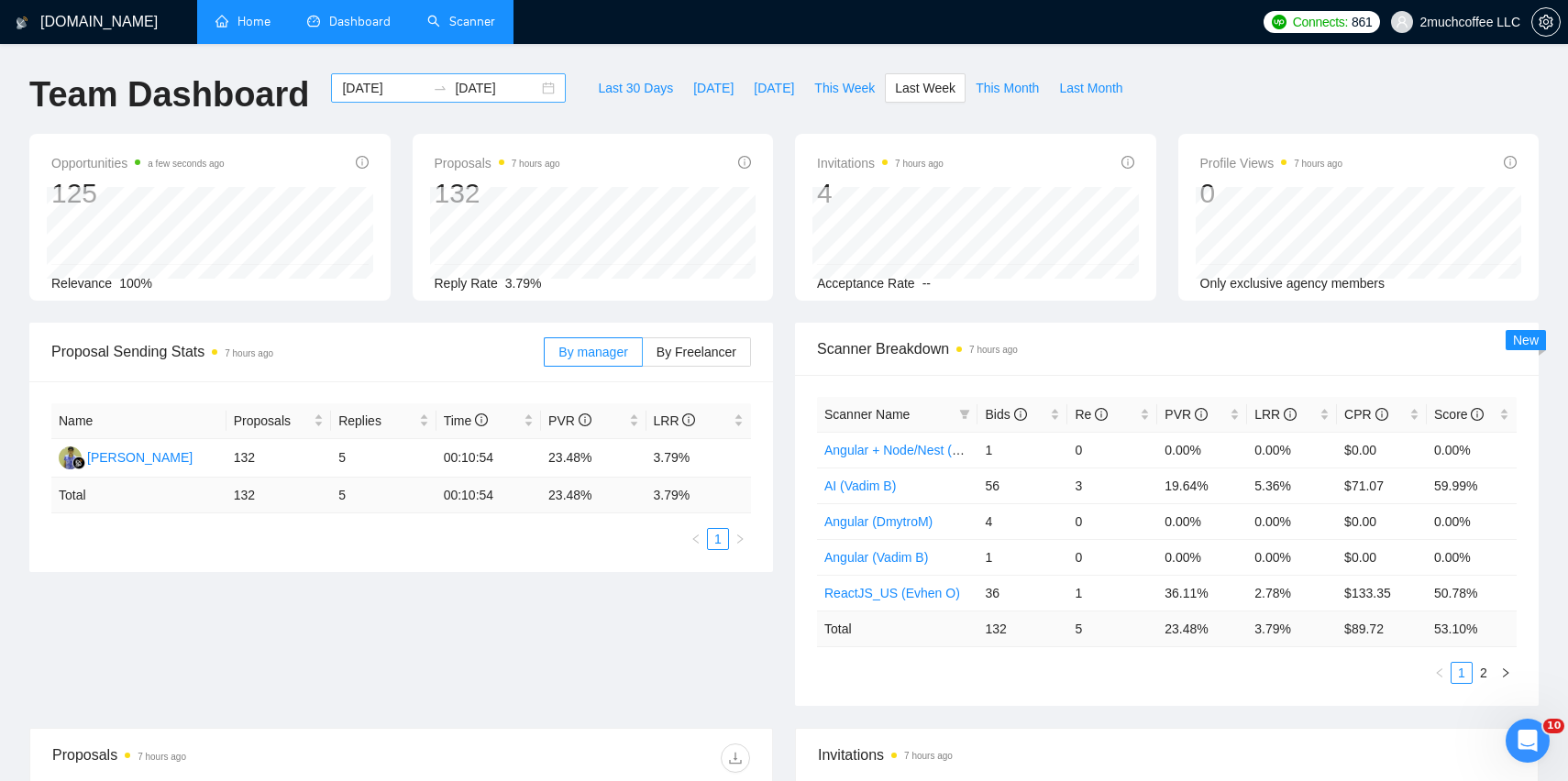
click at [539, 92] on div "[DATE] [DATE]" at bounding box center [449, 88] width 235 height 30
click at [1096, 58] on div "[DOMAIN_NAME] Home Dashboard Scanner Connects: 861 2muchcoffee LLC Team Dashboa…" at bounding box center [784, 727] width 1568 height 1454
click at [1403, 412] on span "CPR" at bounding box center [1375, 414] width 61 height 20
click at [1406, 416] on div "CPR" at bounding box center [1382, 414] width 75 height 20
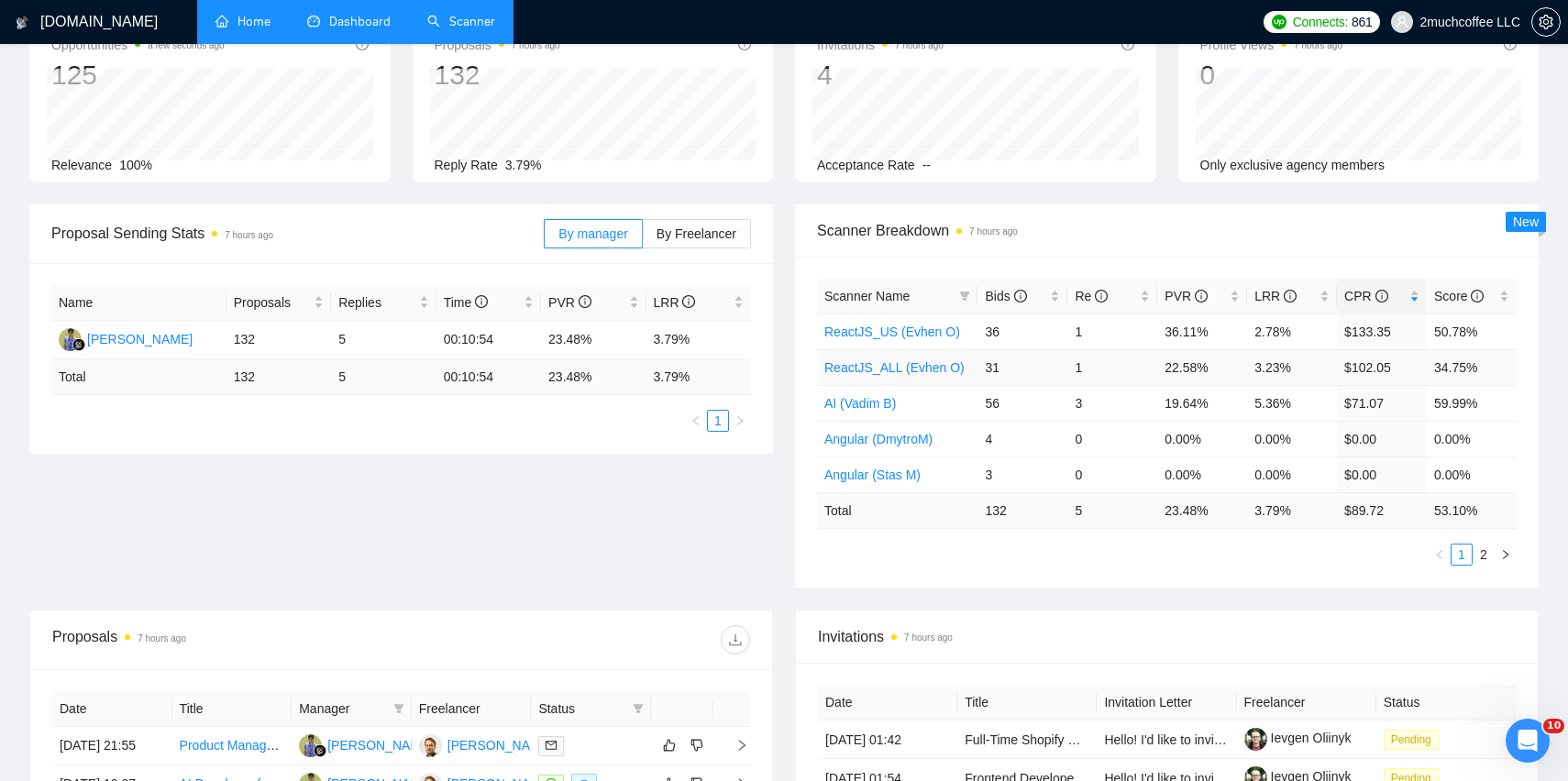
scroll to position [106, 0]
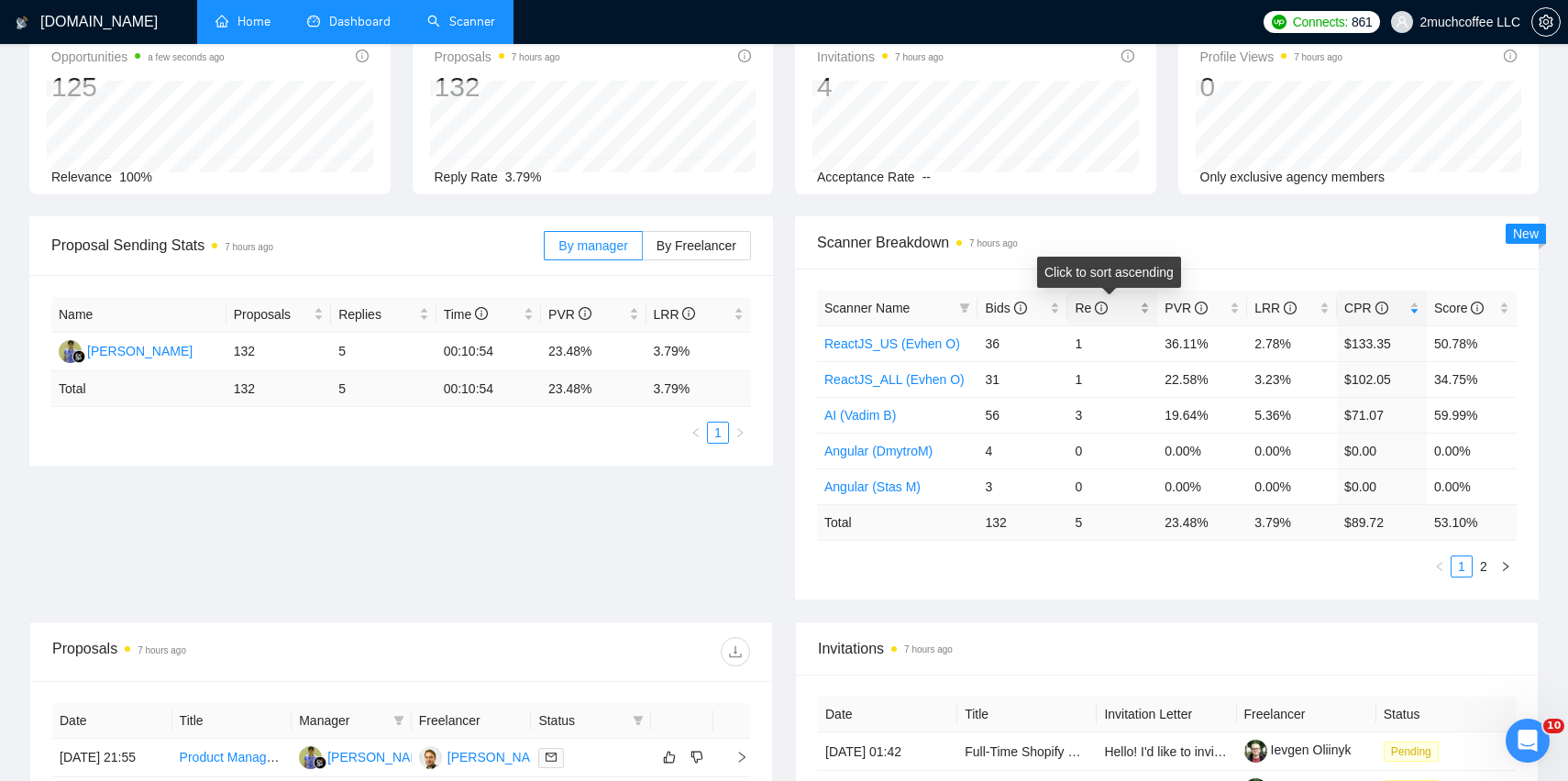
click at [1120, 303] on span "Re" at bounding box center [1105, 308] width 61 height 20
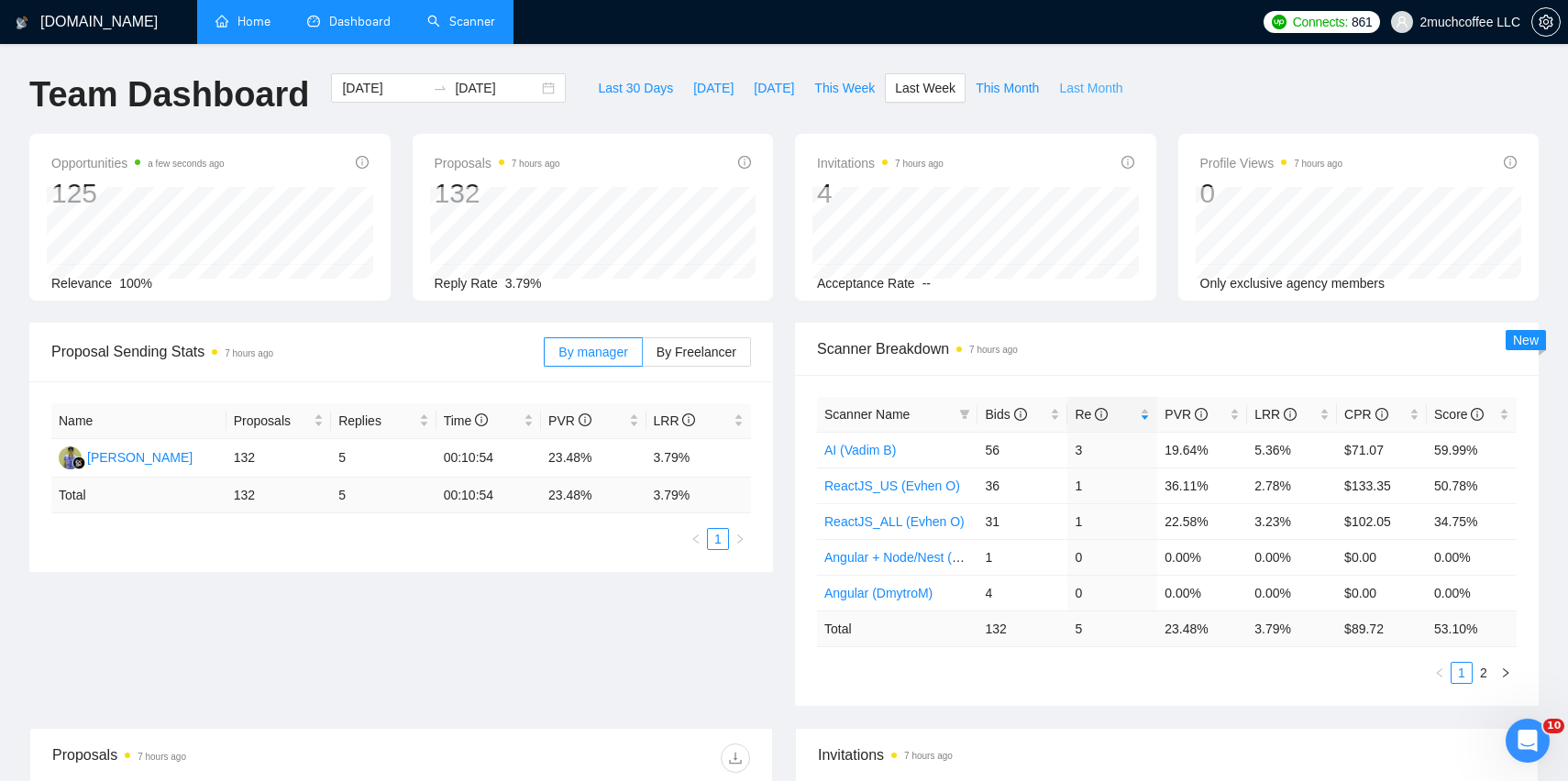
click at [1105, 94] on span "Last Month" at bounding box center [1091, 88] width 63 height 20
type input "[DATE]"
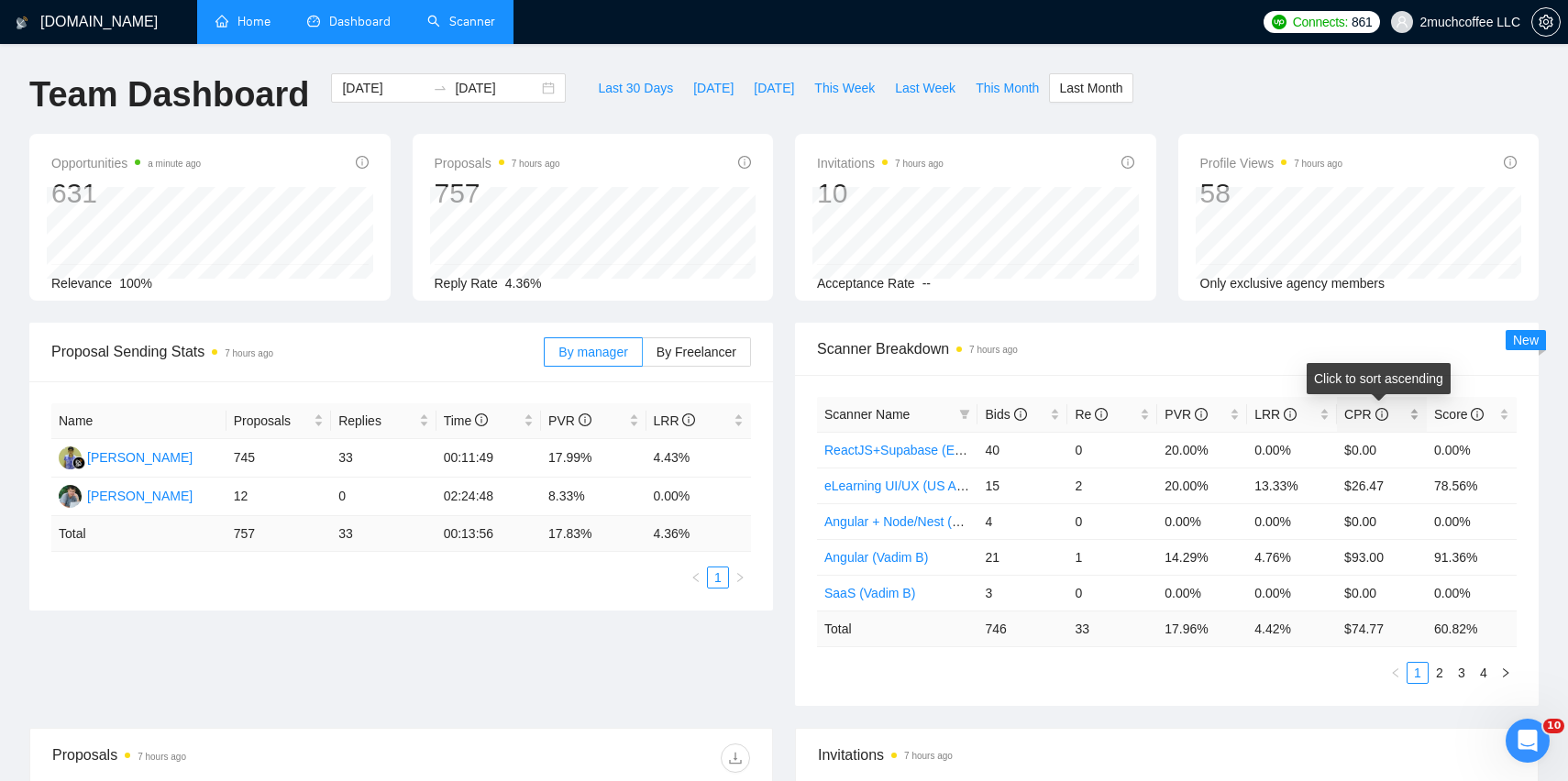
click at [1414, 415] on div "CPR" at bounding box center [1382, 414] width 75 height 20
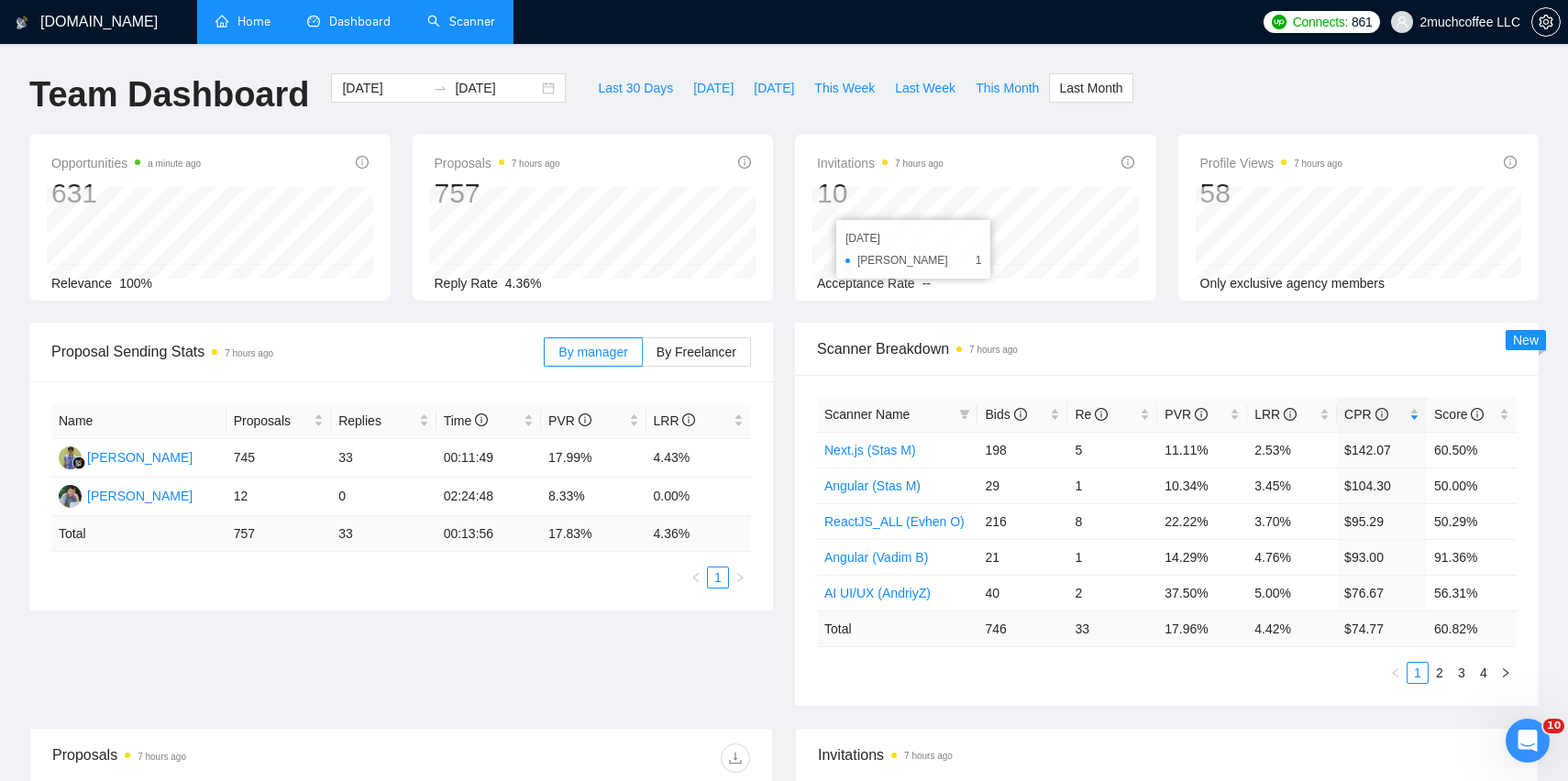
click at [488, 19] on link "Scanner" at bounding box center [461, 22] width 68 height 16
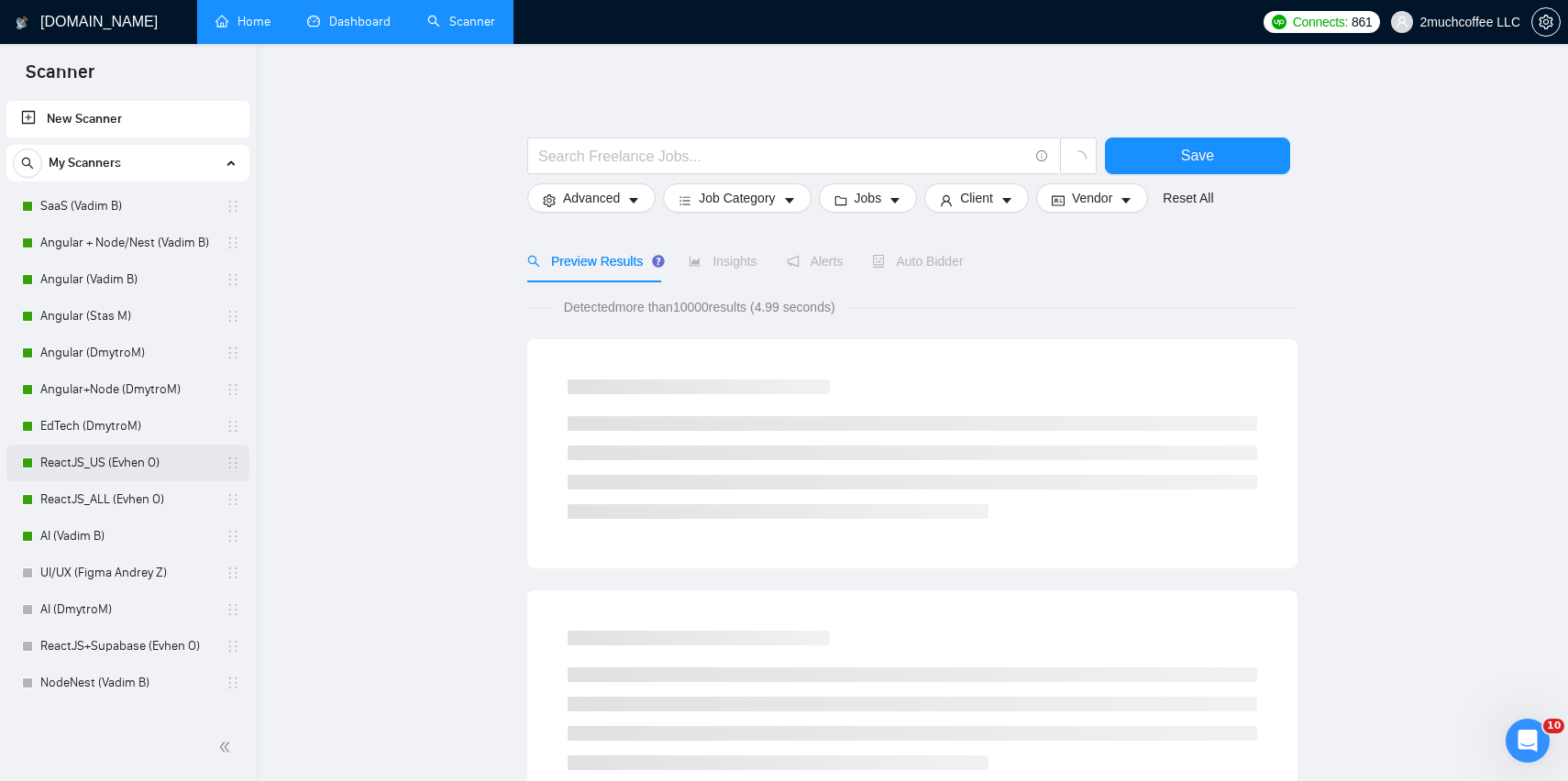
click at [118, 465] on link "ReactJS_US (Evhen O)" at bounding box center [127, 462] width 175 height 36
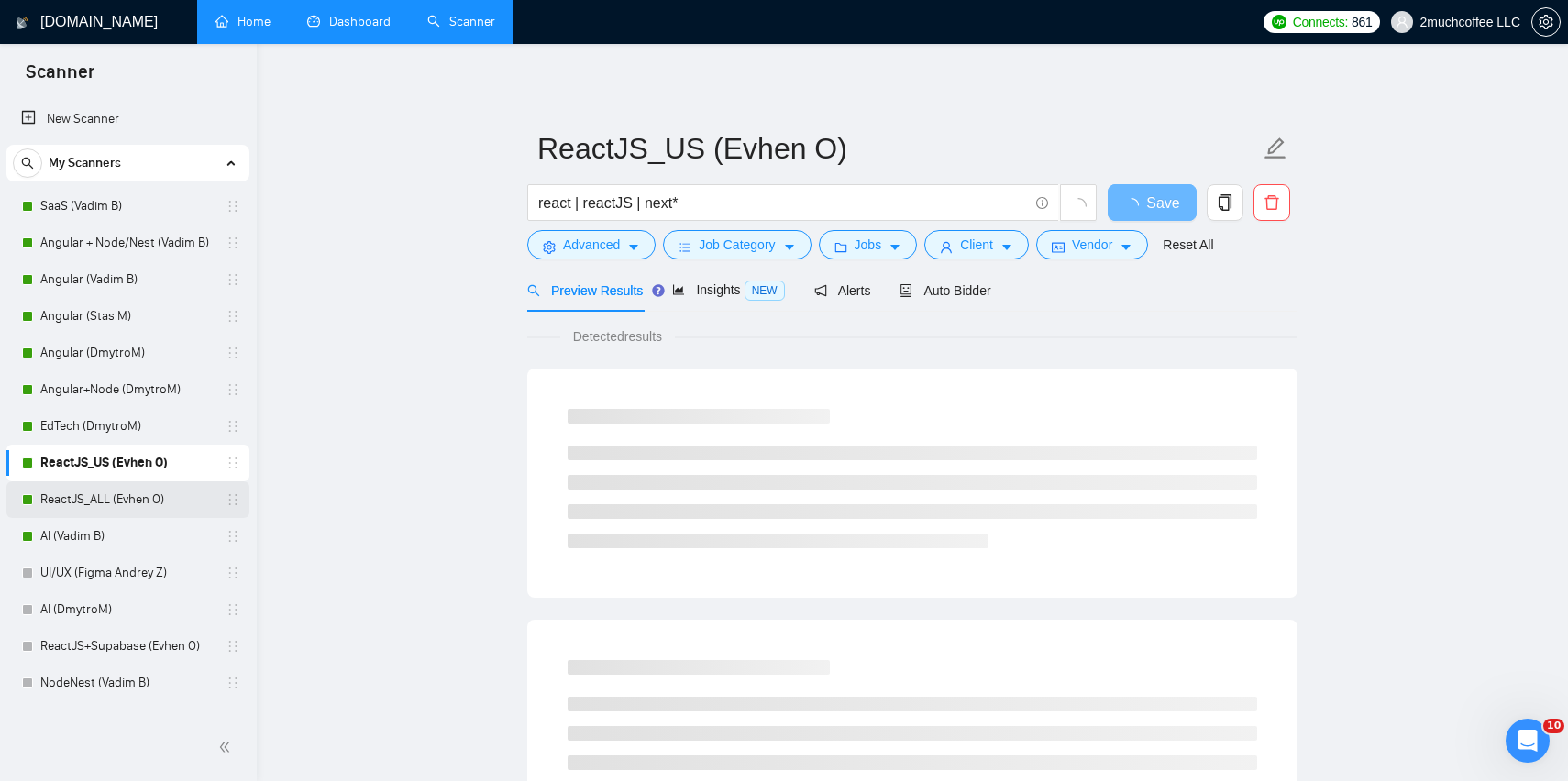
click at [119, 504] on link "ReactJS_ALL (Evhen O)" at bounding box center [127, 499] width 175 height 36
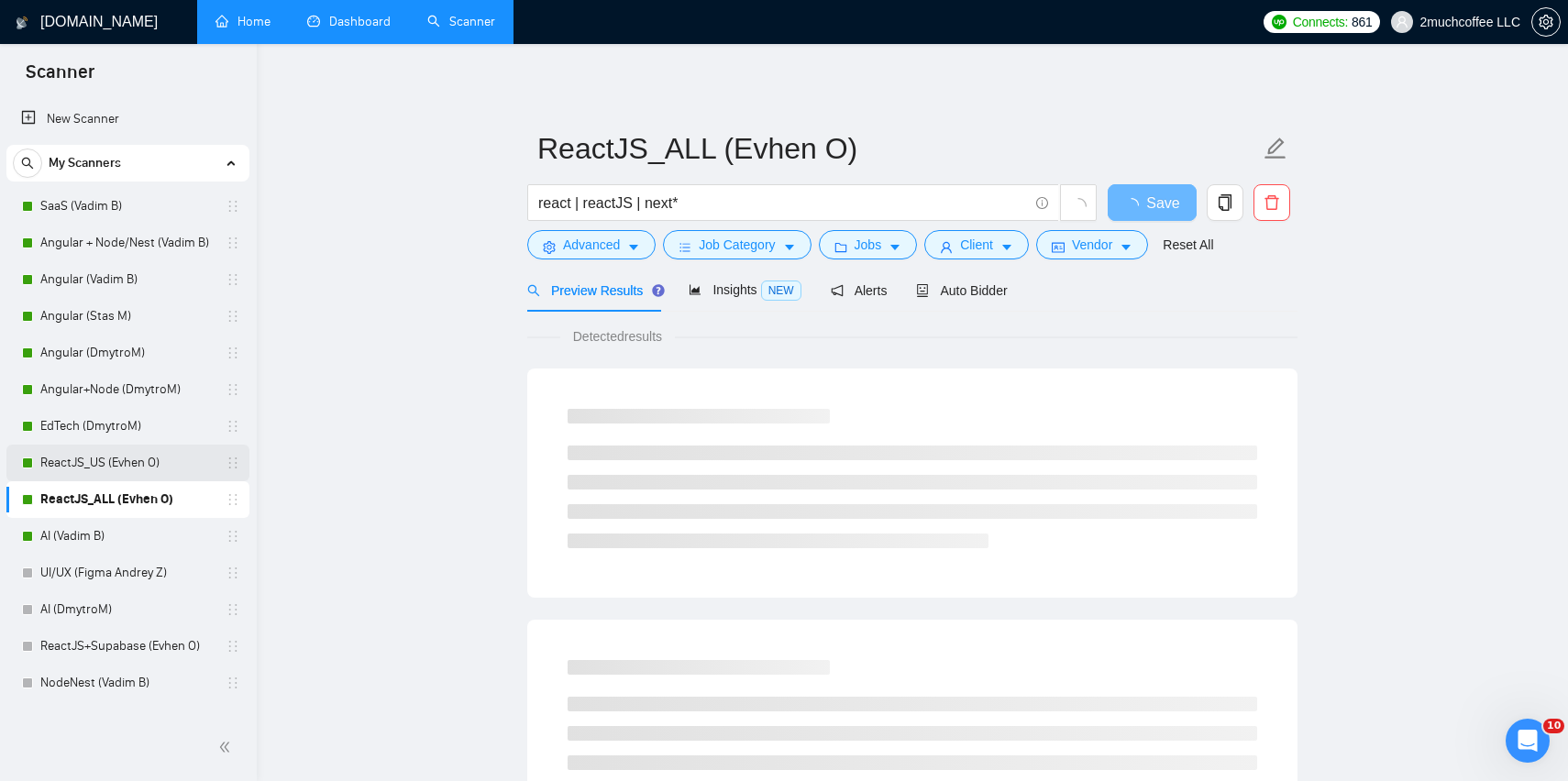
click at [124, 477] on link "ReactJS_US (Evhen O)" at bounding box center [127, 462] width 175 height 36
click at [120, 507] on link "ReactJS_ALL (Evhen O)" at bounding box center [127, 499] width 175 height 36
click at [136, 473] on link "ReactJS_US (Evhen O)" at bounding box center [127, 462] width 175 height 36
click at [136, 503] on link "ReactJS_ALL (Evhen O)" at bounding box center [127, 499] width 175 height 36
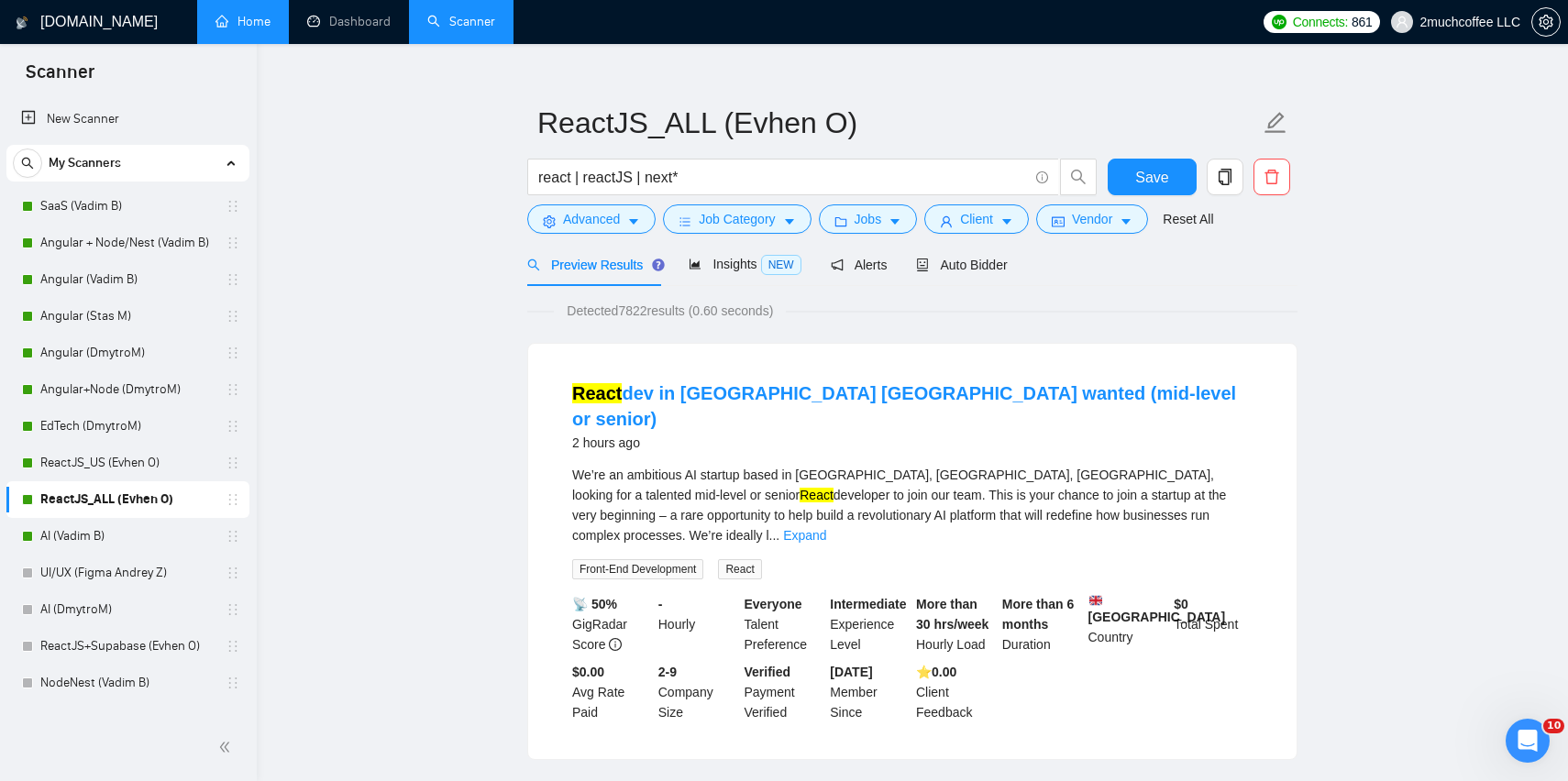
scroll to position [27, 0]
click at [138, 468] on link "ReactJS_US (Evhen O)" at bounding box center [127, 462] width 175 height 36
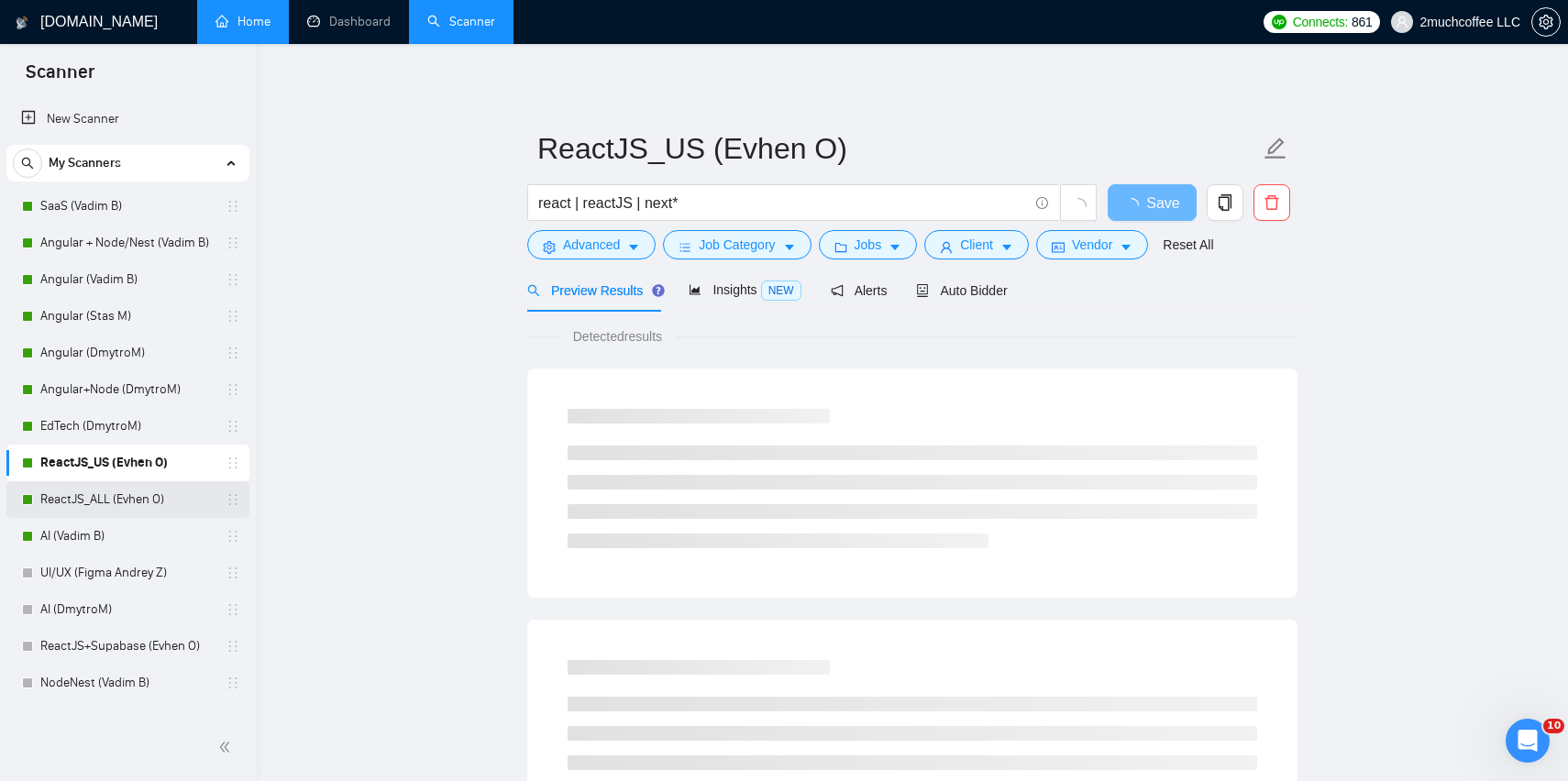
click at [138, 494] on link "ReactJS_ALL (Evhen O)" at bounding box center [127, 499] width 175 height 36
click at [164, 461] on link "ReactJS_US (Evhen O)" at bounding box center [127, 462] width 175 height 36
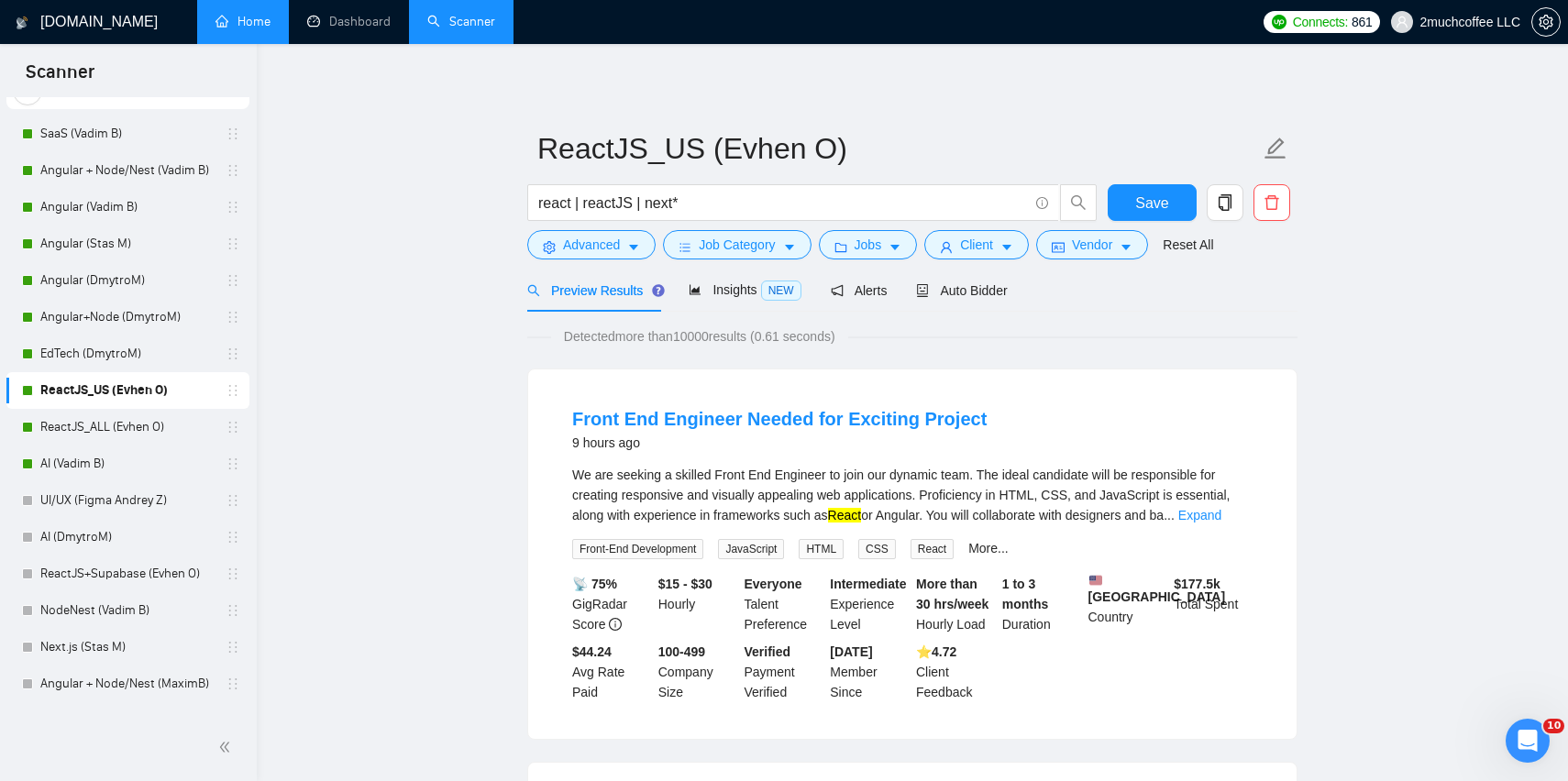
scroll to position [79, 0]
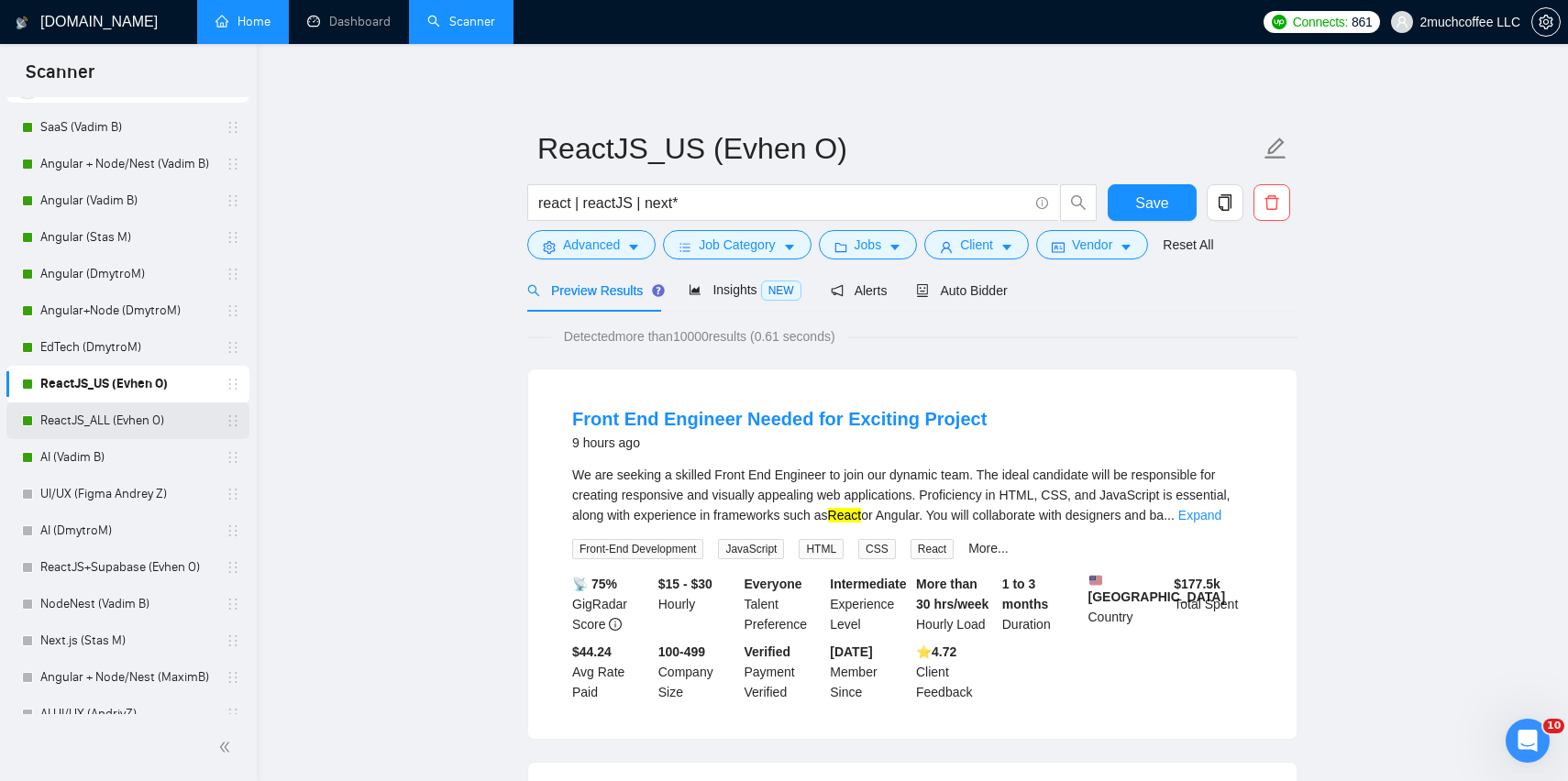
click at [167, 406] on link "ReactJS_ALL (Evhen O)" at bounding box center [127, 420] width 175 height 36
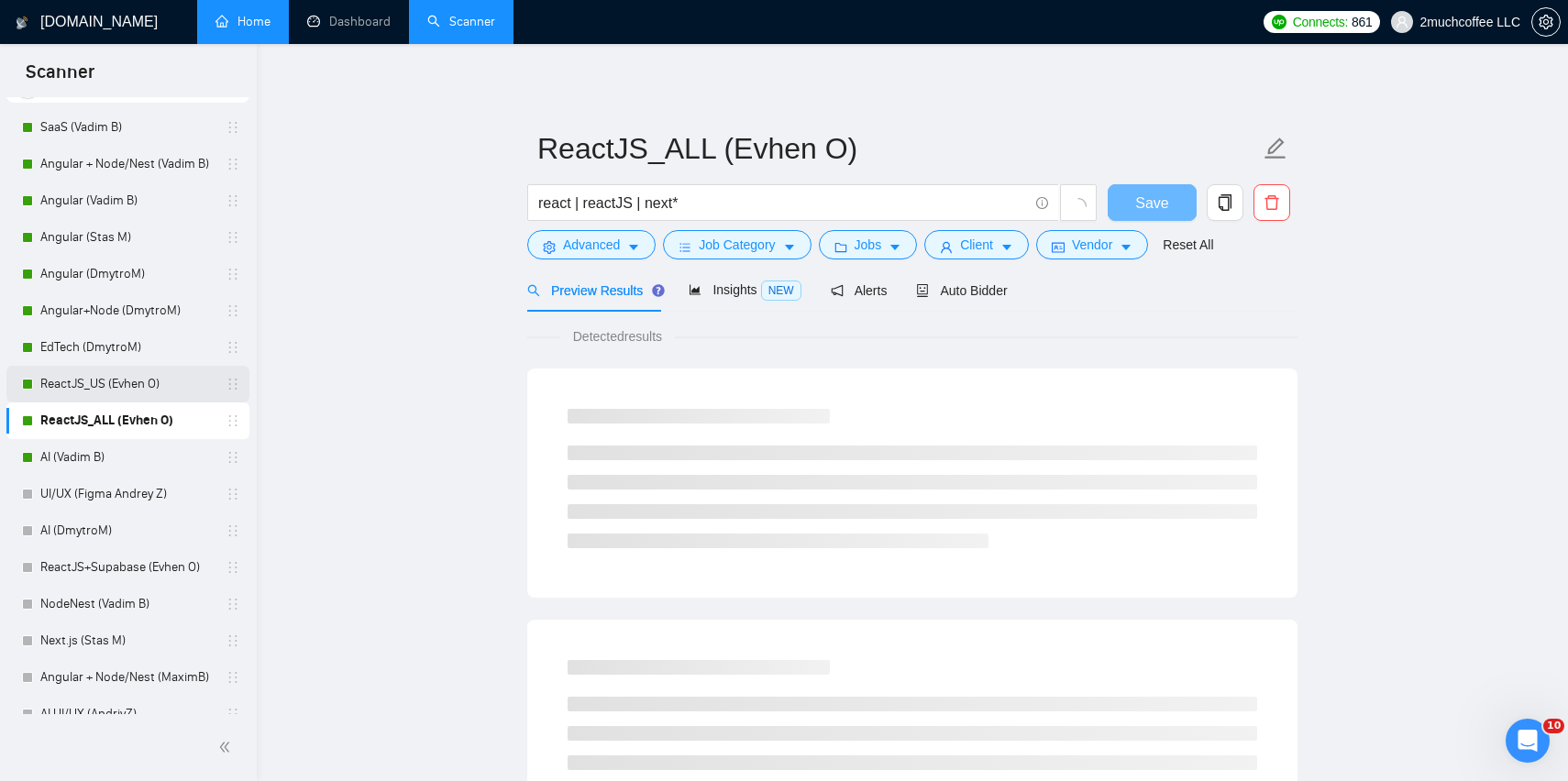
click at [173, 378] on link "ReactJS_US (Evhen O)" at bounding box center [127, 384] width 175 height 36
click at [162, 413] on link "ReactJS_ALL (Evhen O)" at bounding box center [127, 420] width 175 height 36
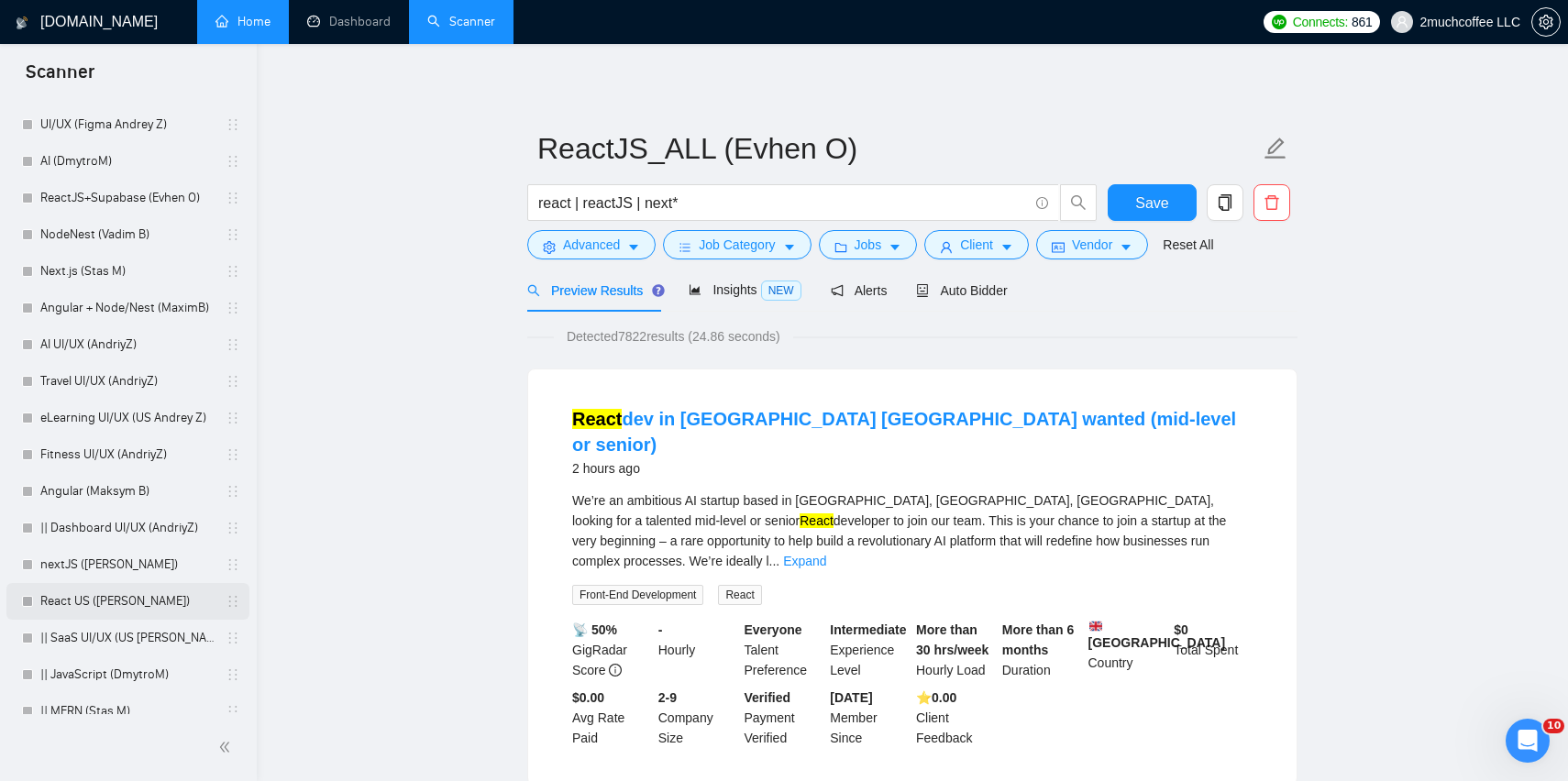
scroll to position [494, 0]
